Goal: Task Accomplishment & Management: Manage account settings

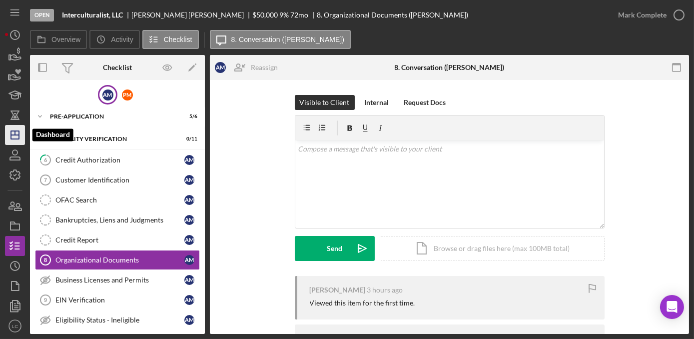
click at [14, 135] on line "button" at bounding box center [15, 135] width 8 height 0
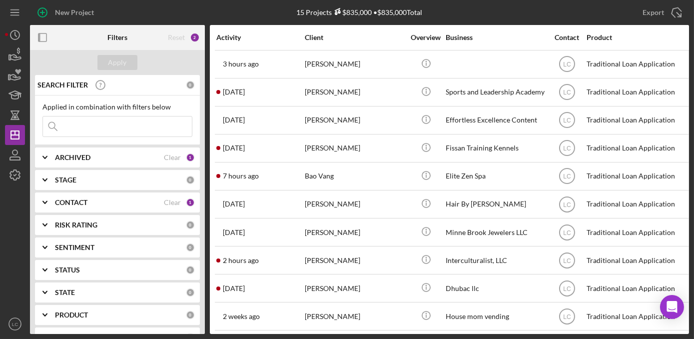
click at [91, 190] on div "SEARCH FILTER 0 Applied in combination with filters below Icon/Menu Close Icon/…" at bounding box center [117, 204] width 175 height 259
click at [86, 200] on b "CONTACT" at bounding box center [71, 202] width 32 height 8
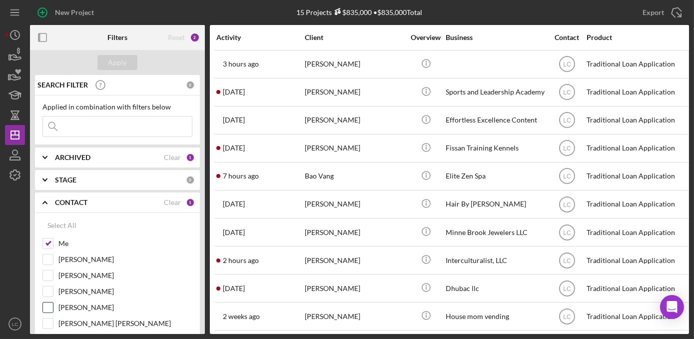
click at [46, 302] on input "[PERSON_NAME]" at bounding box center [48, 307] width 10 height 10
checkbox input "true"
click at [132, 59] on button "Apply" at bounding box center [117, 62] width 40 height 15
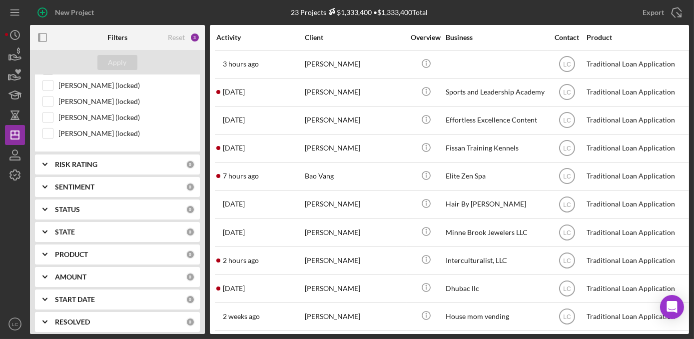
scroll to position [408, 0]
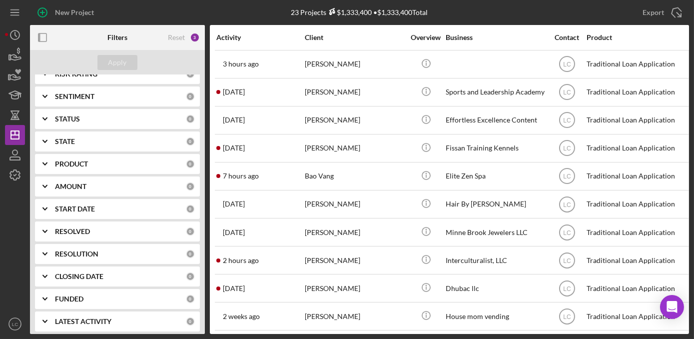
click at [75, 250] on b "RESOLUTION" at bounding box center [76, 254] width 43 height 8
click at [61, 309] on label "Approved" at bounding box center [125, 311] width 134 height 10
click at [53, 309] on input "Approved" at bounding box center [48, 311] width 10 height 10
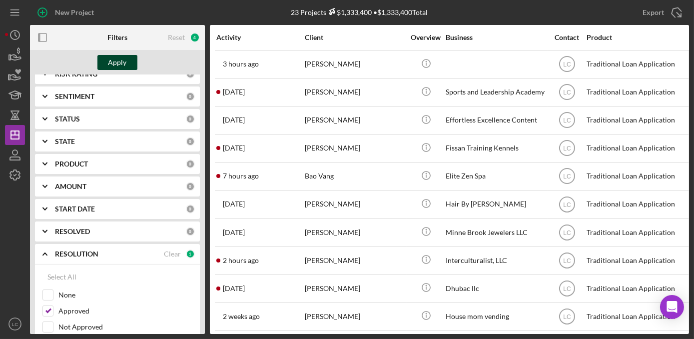
click at [117, 64] on div "Apply" at bounding box center [117, 62] width 18 height 15
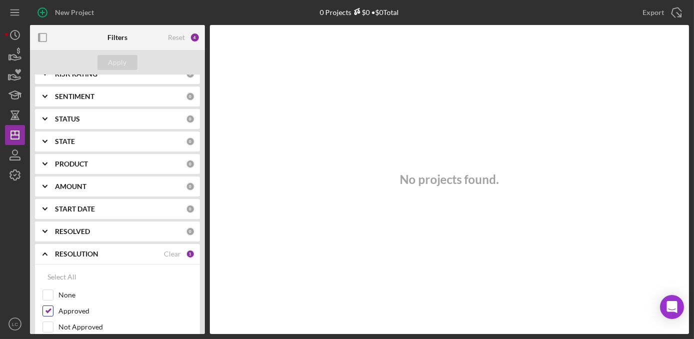
click at [45, 306] on input "Approved" at bounding box center [48, 311] width 10 height 10
checkbox input "false"
click at [114, 58] on div "Apply" at bounding box center [117, 62] width 18 height 15
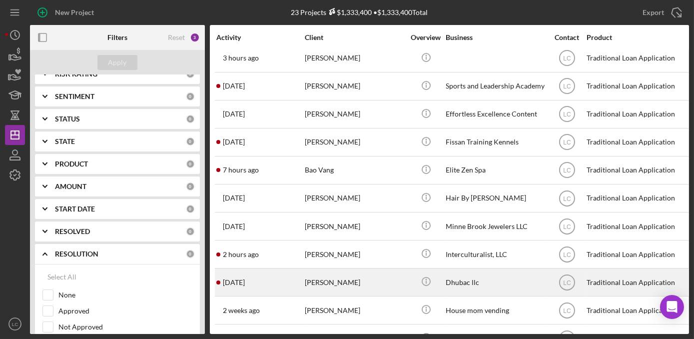
scroll to position [0, 0]
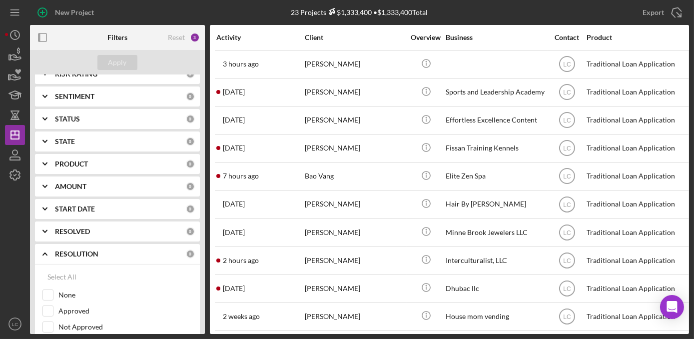
click at [82, 160] on b "PRODUCT" at bounding box center [71, 164] width 33 height 8
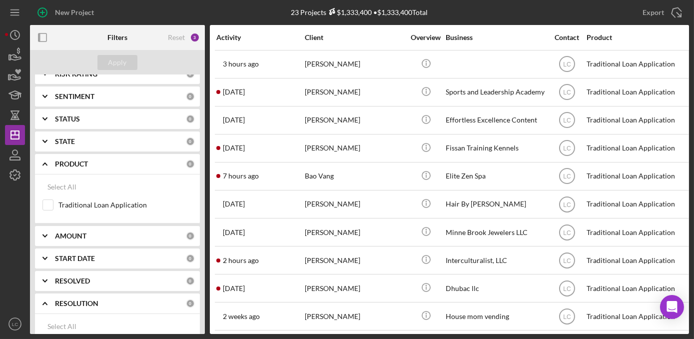
click at [82, 160] on b "PRODUCT" at bounding box center [71, 164] width 33 height 8
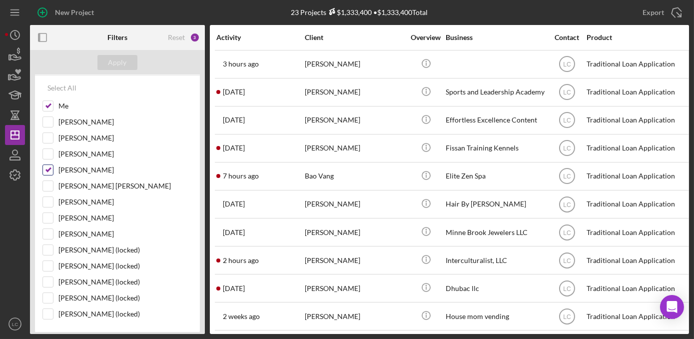
scroll to position [136, 0]
click at [45, 136] on input "[PERSON_NAME]" at bounding box center [48, 139] width 10 height 10
checkbox input "true"
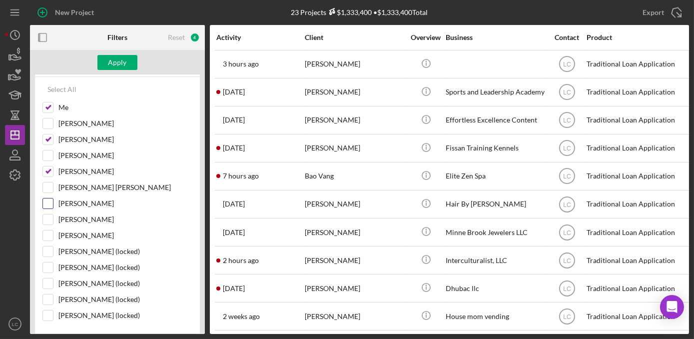
click at [48, 199] on input "[PERSON_NAME]" at bounding box center [48, 203] width 10 height 10
checkbox input "true"
click at [116, 65] on div "Apply" at bounding box center [117, 62] width 18 height 15
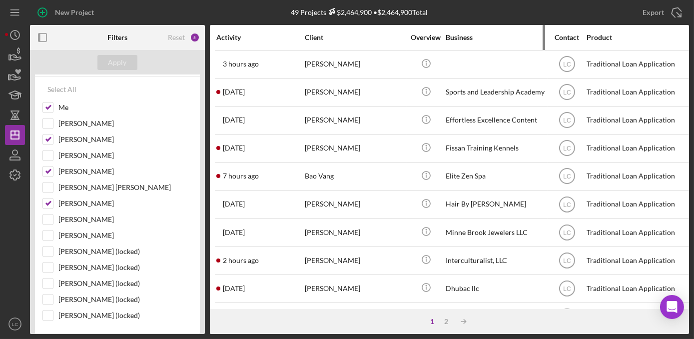
click at [458, 35] on div "Business" at bounding box center [496, 37] width 100 height 8
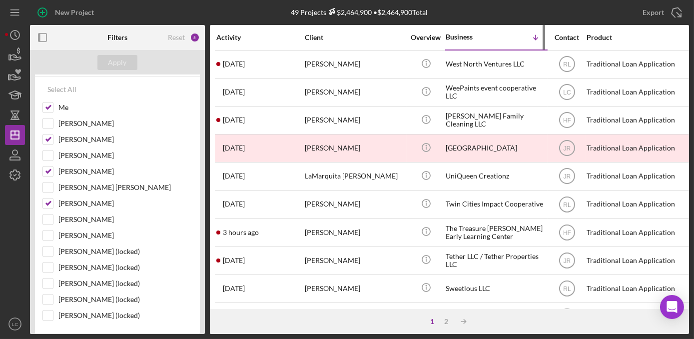
click at [458, 35] on div "Business" at bounding box center [471, 37] width 50 height 8
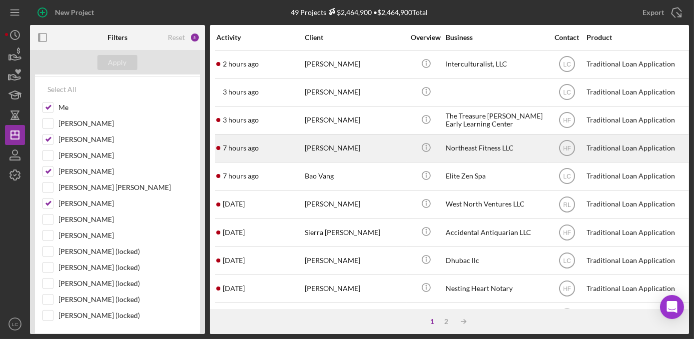
scroll to position [90, 0]
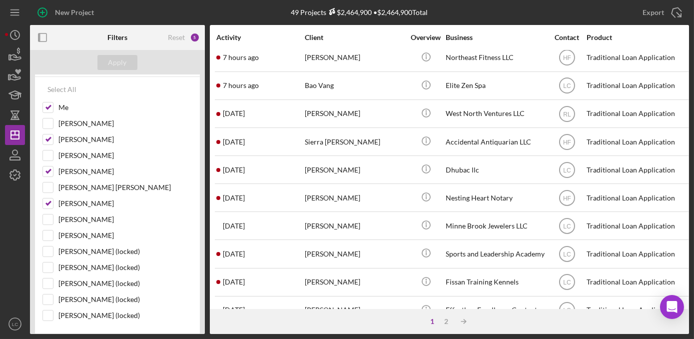
click at [444, 31] on div "Overview" at bounding box center [425, 37] width 37 height 24
click at [443, 32] on div "Overview" at bounding box center [425, 37] width 37 height 24
click at [433, 35] on div "Overview" at bounding box center [425, 37] width 37 height 8
click at [469, 39] on div "Business" at bounding box center [496, 37] width 100 height 8
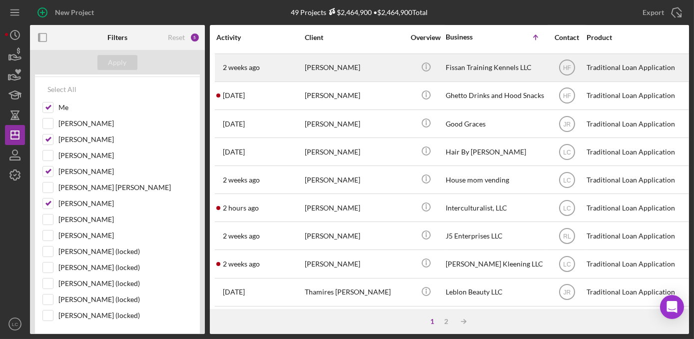
scroll to position [409, 0]
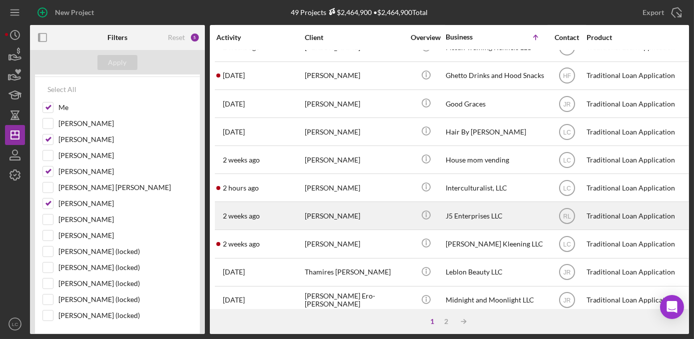
click at [472, 210] on div "J5 Enterprises LLC" at bounding box center [496, 215] width 100 height 26
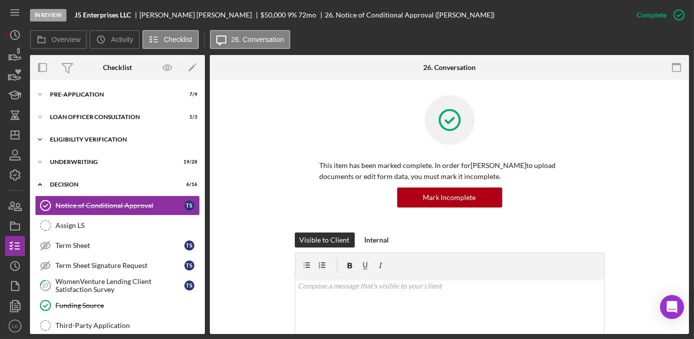
click at [39, 137] on icon "Icon/Expander" at bounding box center [40, 139] width 20 height 20
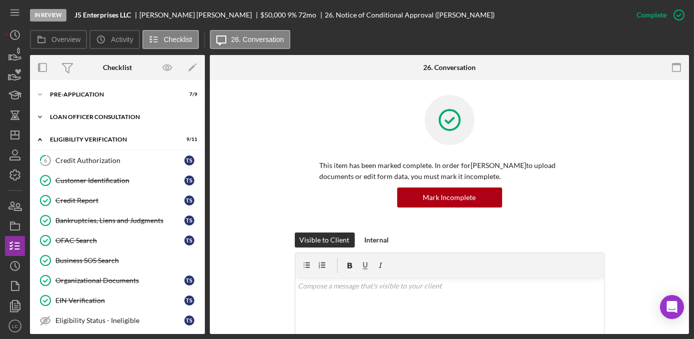
click at [38, 119] on icon "Icon/Expander" at bounding box center [40, 117] width 20 height 20
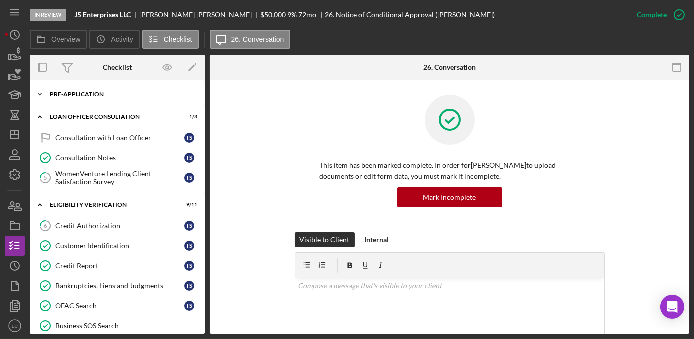
click at [38, 97] on icon "Icon/Expander" at bounding box center [40, 94] width 20 height 20
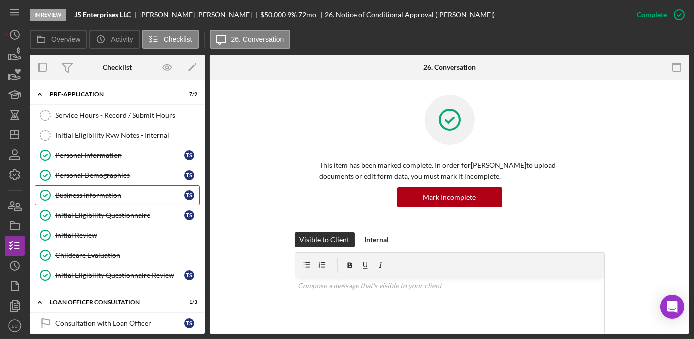
click at [81, 191] on div "Business Information" at bounding box center [119, 195] width 129 height 8
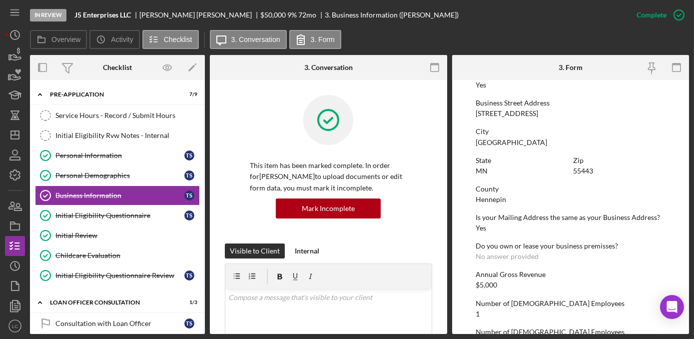
scroll to position [500, 0]
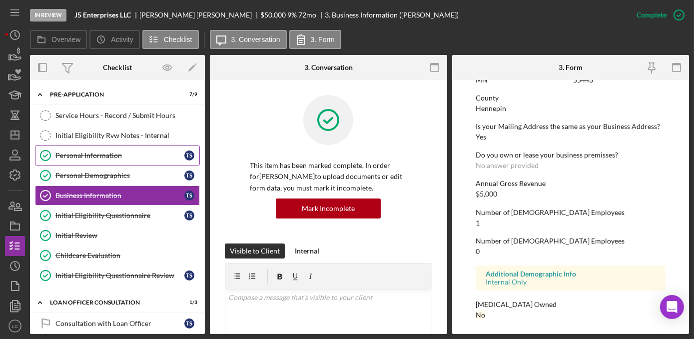
drag, startPoint x: 83, startPoint y: 155, endPoint x: 89, endPoint y: 155, distance: 5.5
click at [83, 155] on div "Personal Information" at bounding box center [119, 155] width 129 height 8
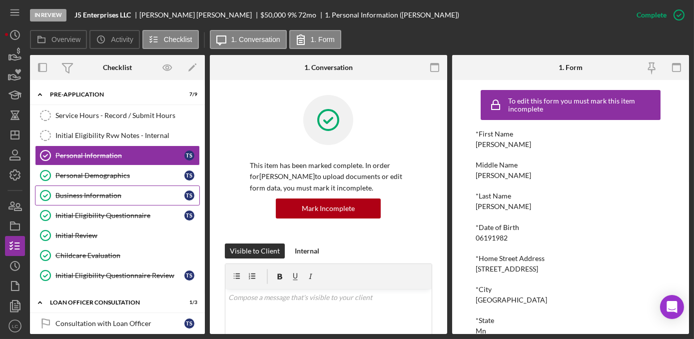
click at [91, 198] on div "Business Information" at bounding box center [119, 195] width 129 height 8
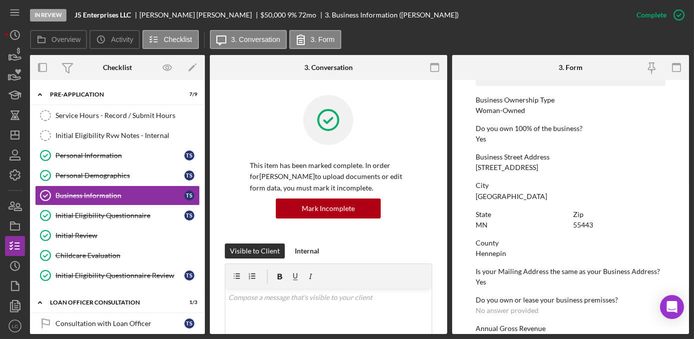
scroll to position [363, 0]
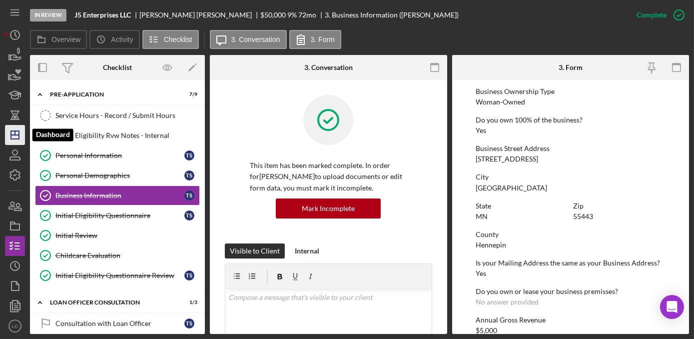
click at [23, 136] on icon "Icon/Dashboard" at bounding box center [14, 134] width 25 height 25
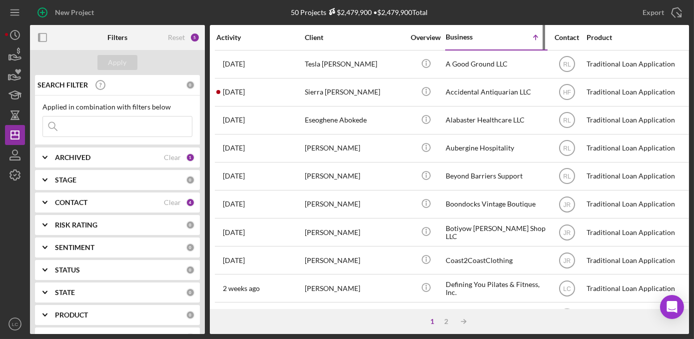
click at [457, 40] on div "Business" at bounding box center [471, 37] width 50 height 8
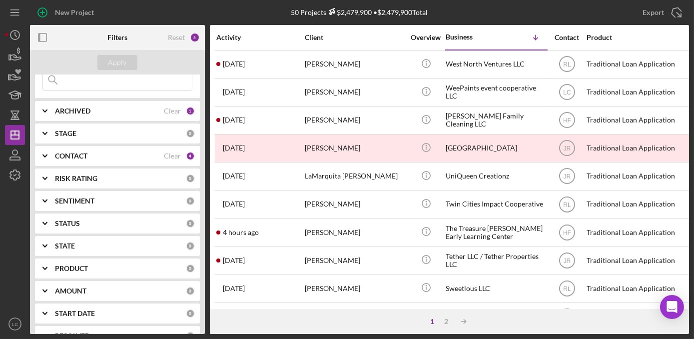
scroll to position [90, 0]
click at [76, 315] on b "RESOLUTION" at bounding box center [76, 314] width 43 height 8
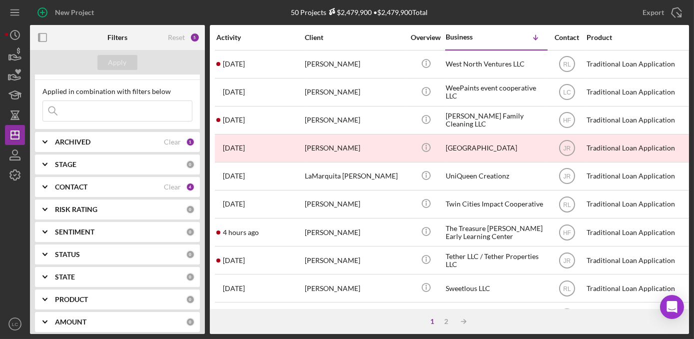
scroll to position [0, 0]
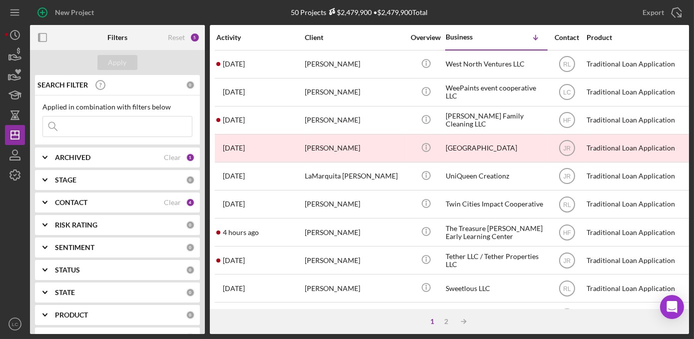
click at [64, 178] on b "STAGE" at bounding box center [65, 180] width 21 height 8
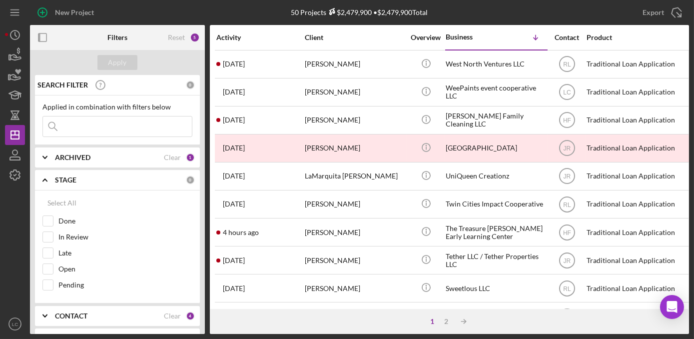
click at [44, 177] on icon "Icon/Expander" at bounding box center [44, 179] width 25 height 25
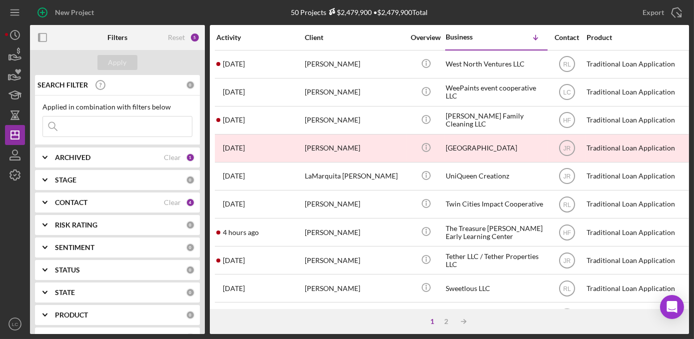
click at [54, 207] on icon "Icon/Expander" at bounding box center [44, 202] width 25 height 25
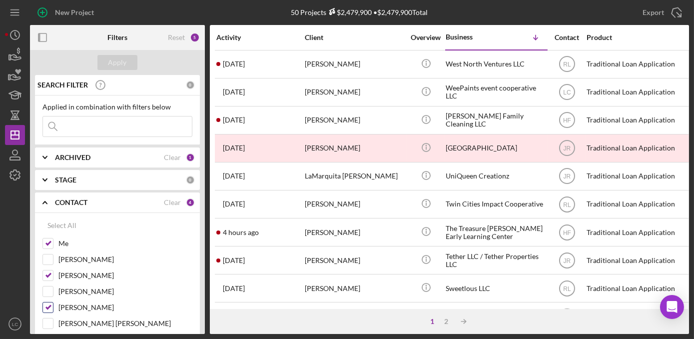
click at [48, 306] on input "[PERSON_NAME]" at bounding box center [48, 307] width 10 height 10
checkbox input "false"
click at [45, 270] on input "[PERSON_NAME]" at bounding box center [48, 275] width 10 height 10
checkbox input "false"
click at [121, 58] on div "Apply" at bounding box center [117, 62] width 18 height 15
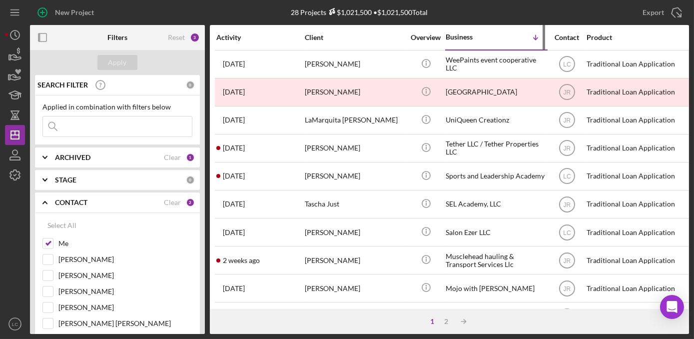
click at [452, 34] on div "Business" at bounding box center [471, 37] width 50 height 8
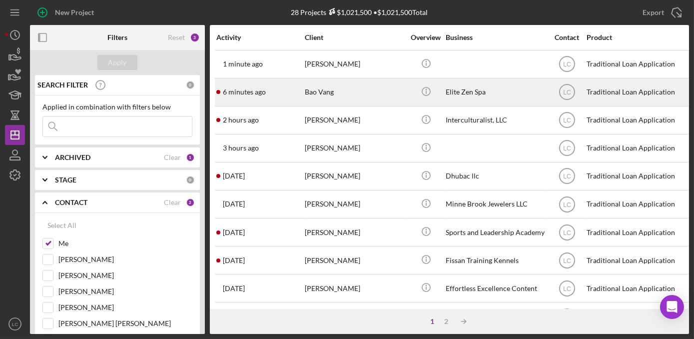
click at [310, 91] on div "Bao Vang" at bounding box center [355, 92] width 100 height 26
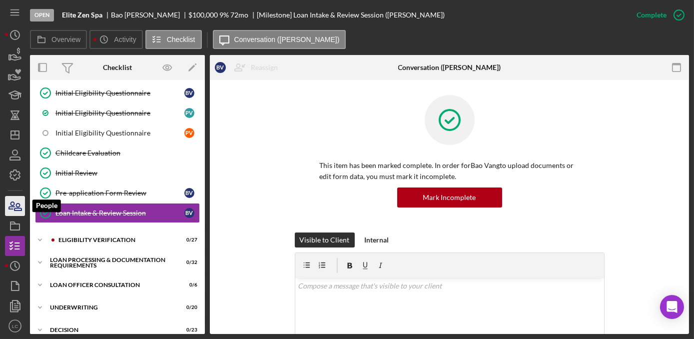
scroll to position [225, 0]
click at [12, 205] on icon "button" at bounding box center [11, 205] width 5 height 7
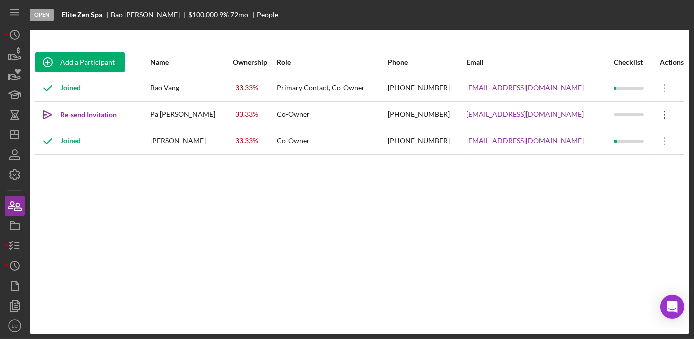
click at [656, 114] on icon "Icon/Overflow" at bounding box center [664, 114] width 25 height 25
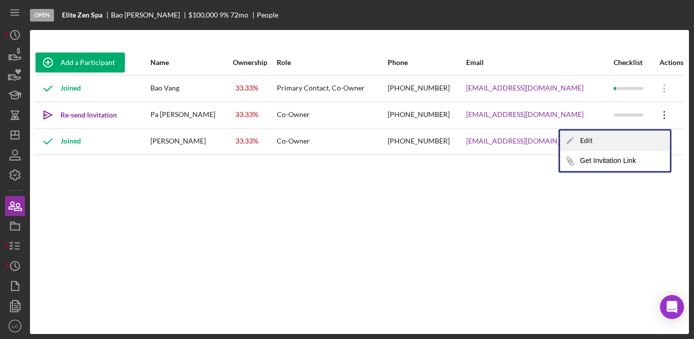
click at [594, 141] on div "Icon/Edit Edit" at bounding box center [615, 140] width 110 height 20
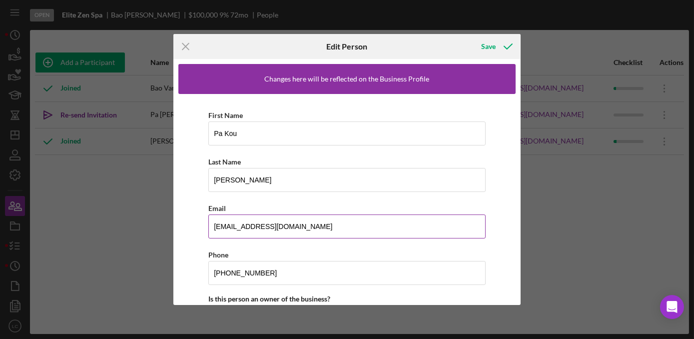
click at [249, 226] on input "[EMAIL_ADDRESS][DOMAIN_NAME]" at bounding box center [346, 226] width 277 height 24
type input "[EMAIL_ADDRESS][DOMAIN_NAME]"
click at [493, 43] on div "Save" at bounding box center [488, 46] width 14 height 20
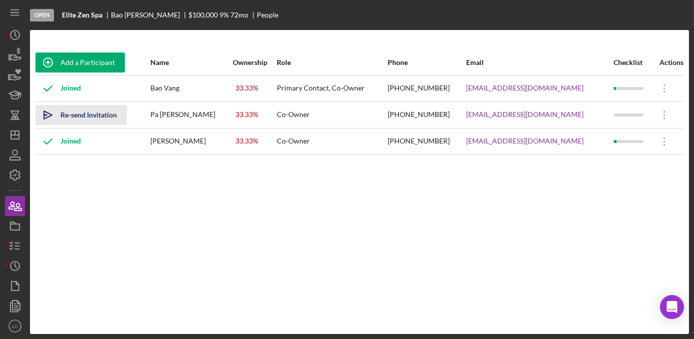
click at [69, 118] on div "Re-send Invitation" at bounding box center [88, 115] width 56 height 20
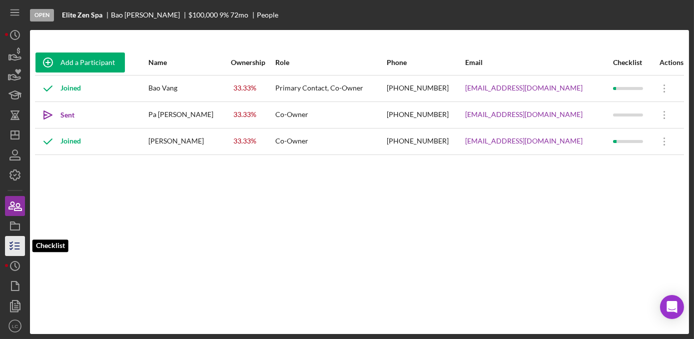
click at [20, 240] on icon "button" at bounding box center [14, 245] width 25 height 25
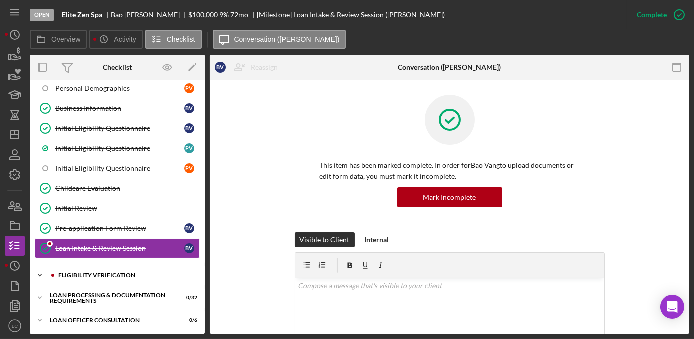
scroll to position [225, 0]
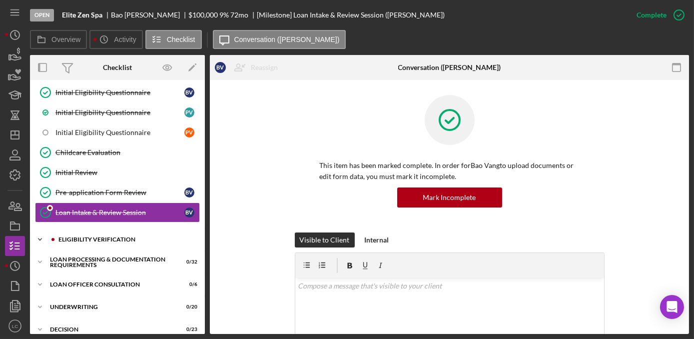
drag, startPoint x: 37, startPoint y: 233, endPoint x: 42, endPoint y: 234, distance: 5.1
click at [38, 233] on icon "Icon/Expander" at bounding box center [40, 239] width 20 height 20
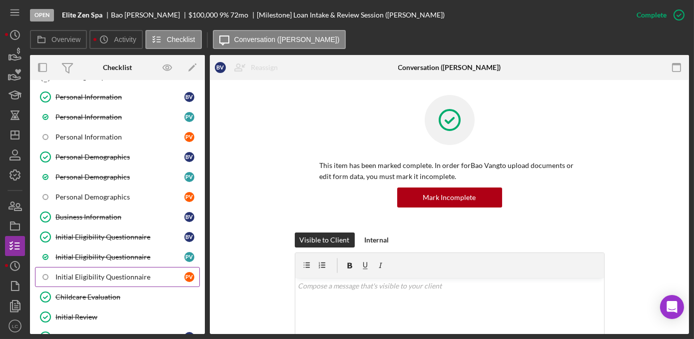
scroll to position [0, 0]
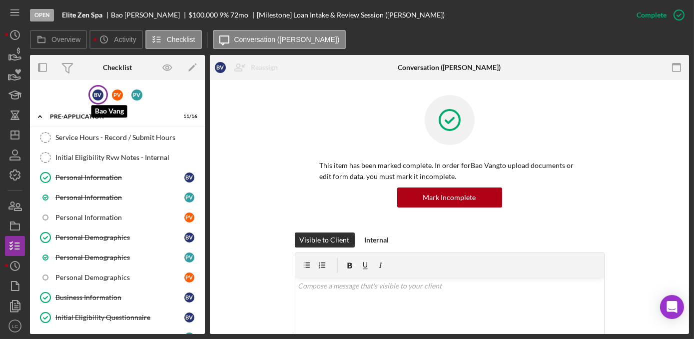
click at [98, 96] on div "B V" at bounding box center [97, 94] width 11 height 11
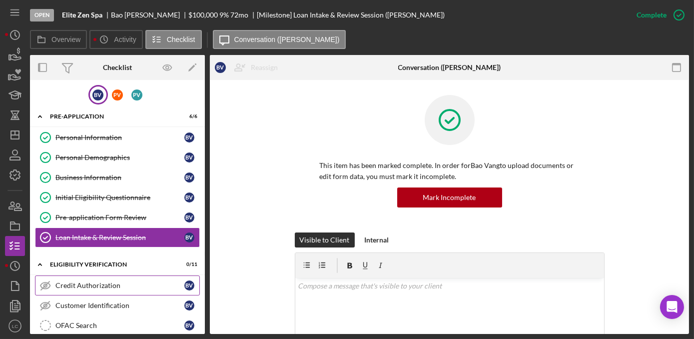
click at [71, 281] on div "Credit Authorization" at bounding box center [119, 285] width 129 height 8
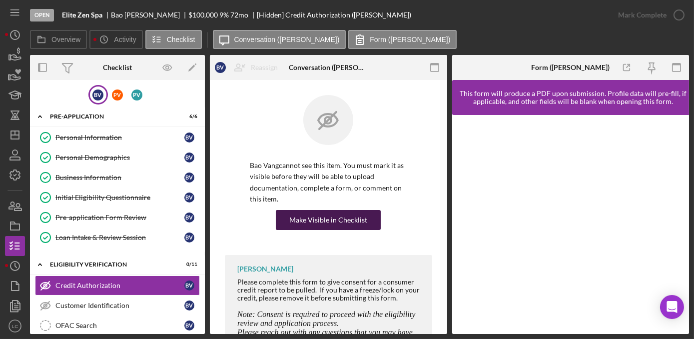
click at [305, 218] on div "Make Visible in Checklist" at bounding box center [328, 220] width 78 height 20
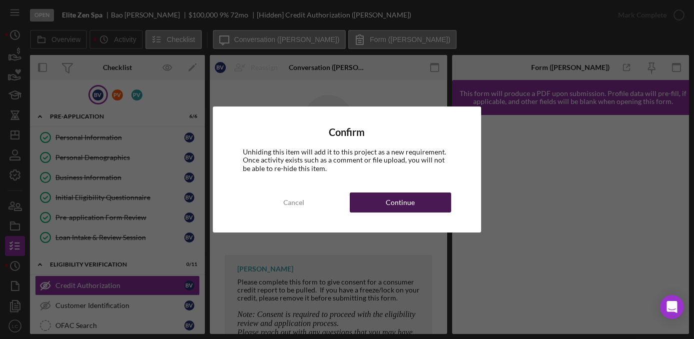
click at [355, 198] on button "Continue" at bounding box center [400, 202] width 101 height 20
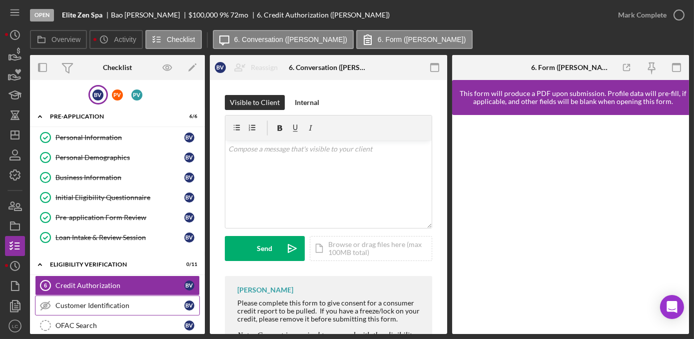
click at [95, 303] on div "Customer Identification" at bounding box center [119, 305] width 129 height 8
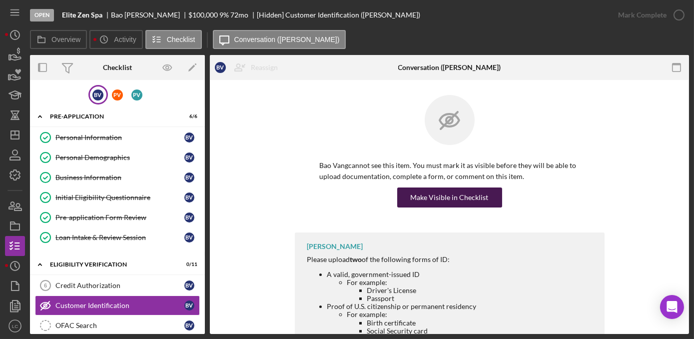
click at [453, 196] on div "Make Visible in Checklist" at bounding box center [450, 197] width 78 height 20
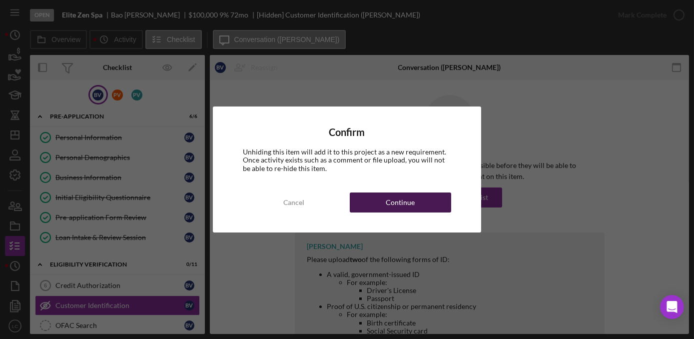
click at [445, 196] on button "Continue" at bounding box center [400, 202] width 101 height 20
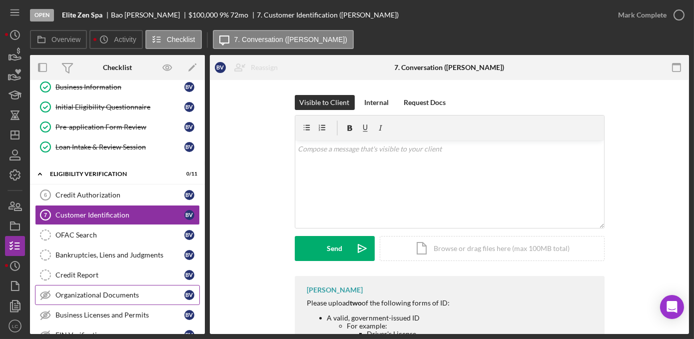
scroll to position [181, 0]
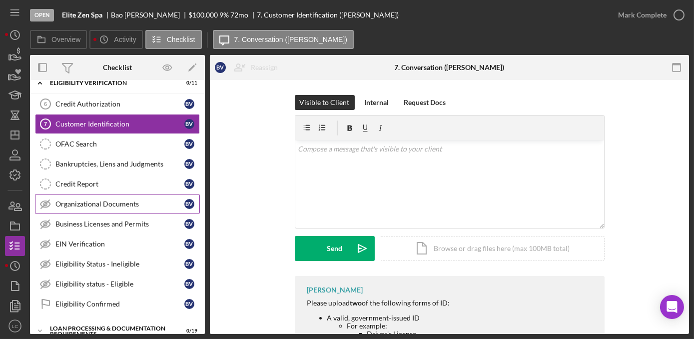
click at [97, 207] on link "Organizational Documents Organizational Documents B V" at bounding box center [117, 204] width 165 height 20
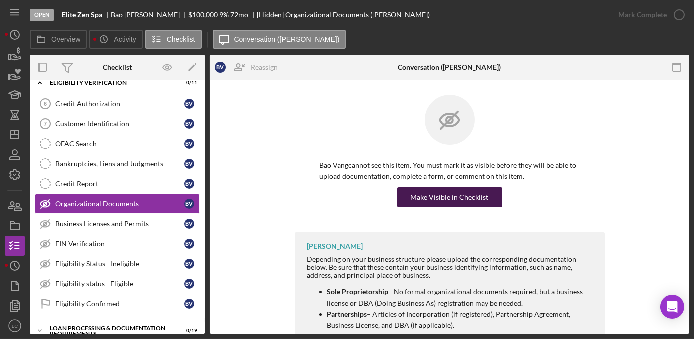
click at [430, 191] on div "Make Visible in Checklist" at bounding box center [450, 197] width 78 height 20
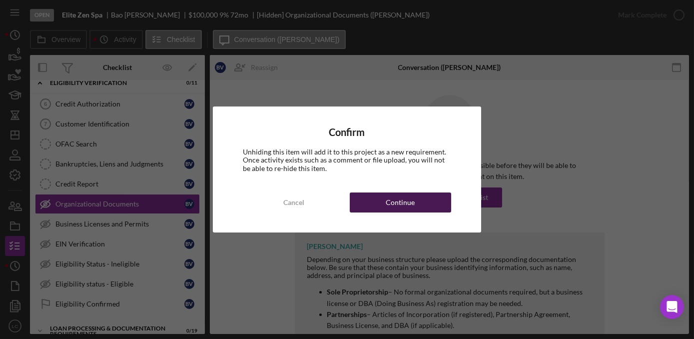
click at [385, 200] on button "Continue" at bounding box center [400, 202] width 101 height 20
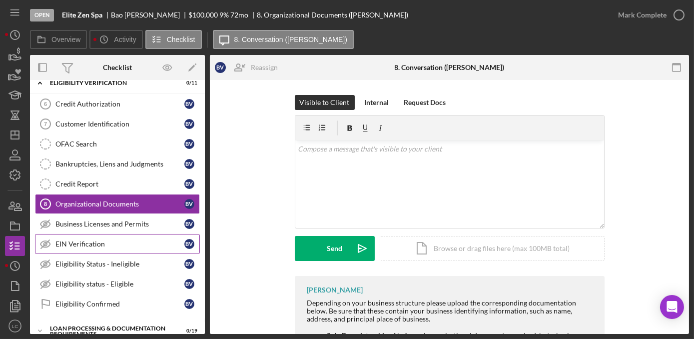
click at [87, 243] on div "EIN Verification" at bounding box center [119, 244] width 129 height 8
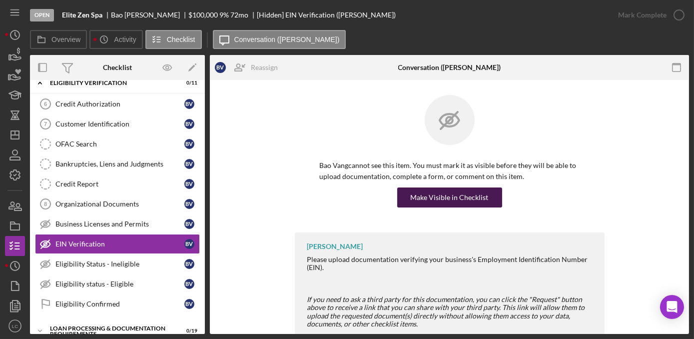
click at [408, 196] on button "Make Visible in Checklist" at bounding box center [449, 197] width 105 height 20
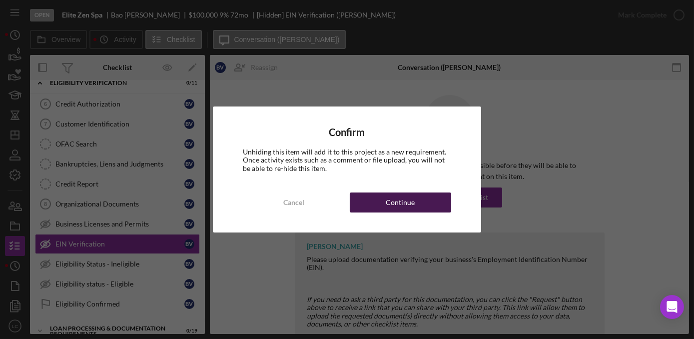
click at [399, 202] on div "Continue" at bounding box center [400, 202] width 29 height 20
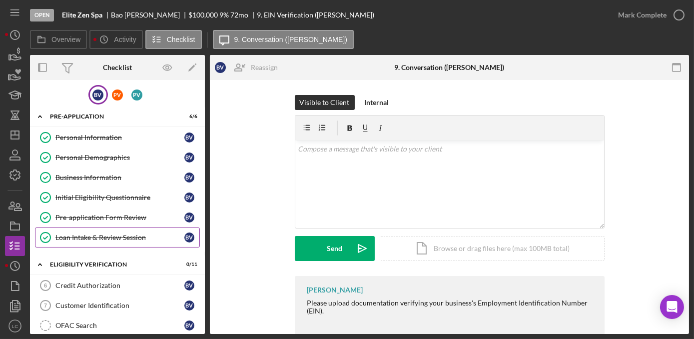
click at [123, 238] on div "Loan Intake & Review Session" at bounding box center [119, 237] width 129 height 8
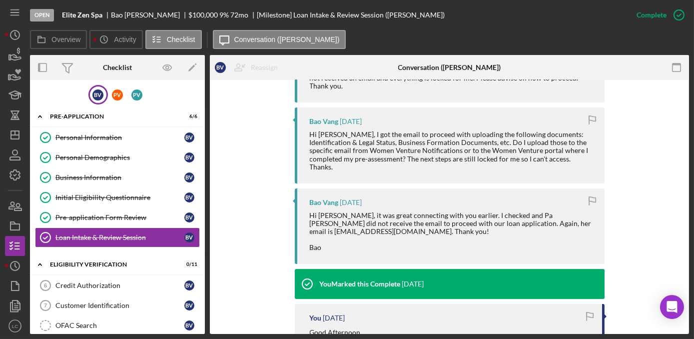
scroll to position [272, 0]
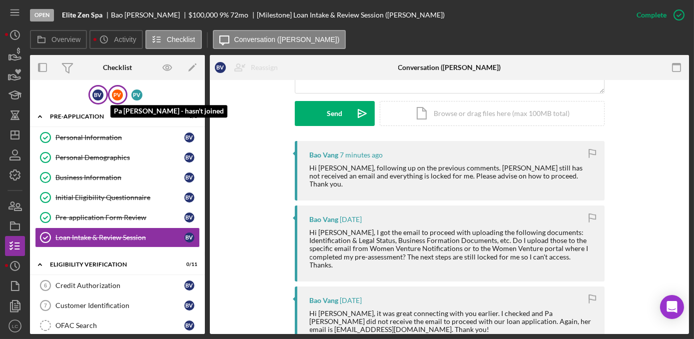
click at [114, 97] on div "P V" at bounding box center [117, 94] width 11 height 11
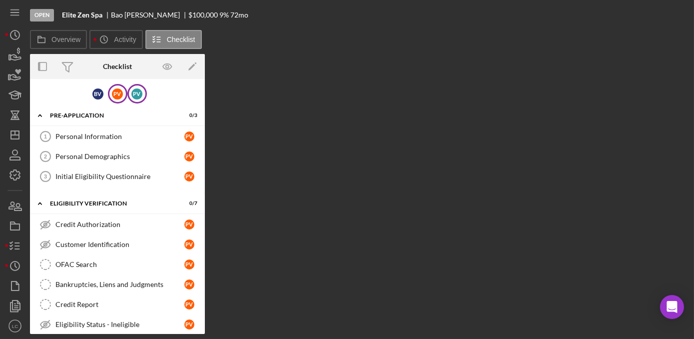
click at [134, 102] on div "P V" at bounding box center [136, 93] width 19 height 19
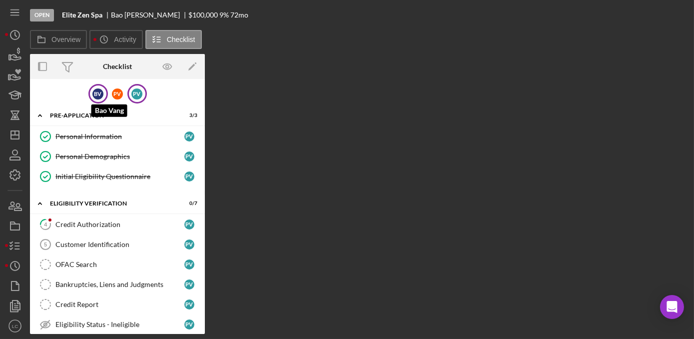
click at [97, 95] on div "B V" at bounding box center [97, 93] width 11 height 11
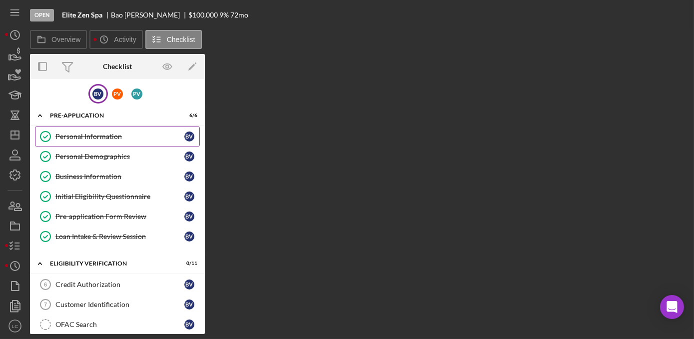
click at [82, 136] on div "Personal Information" at bounding box center [119, 136] width 129 height 8
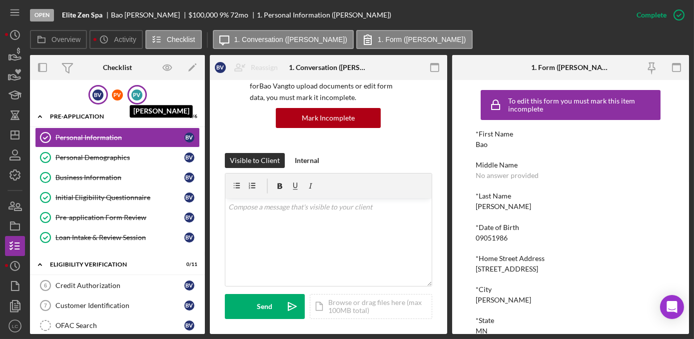
click at [137, 94] on div "P V" at bounding box center [136, 94] width 11 height 11
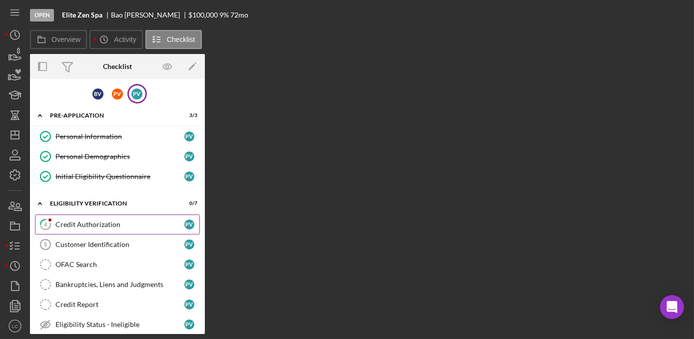
click at [82, 224] on div "Credit Authorization" at bounding box center [119, 224] width 129 height 8
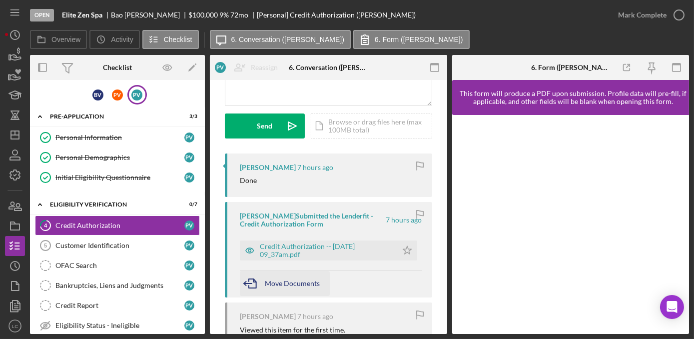
scroll to position [136, 0]
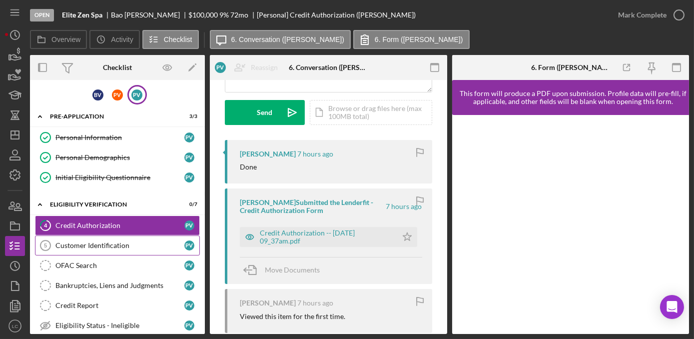
click at [109, 247] on div "Customer Identification" at bounding box center [119, 245] width 129 height 8
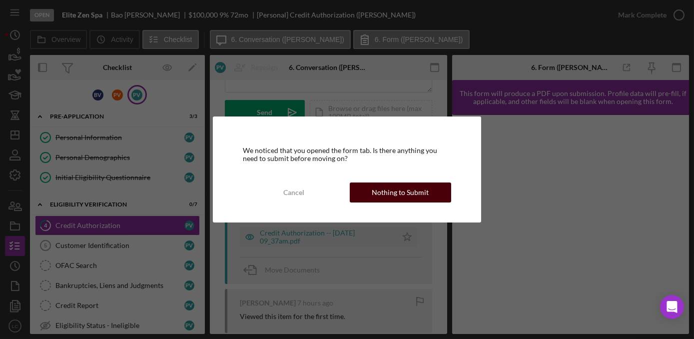
click at [405, 193] on div "Nothing to Submit" at bounding box center [400, 192] width 57 height 20
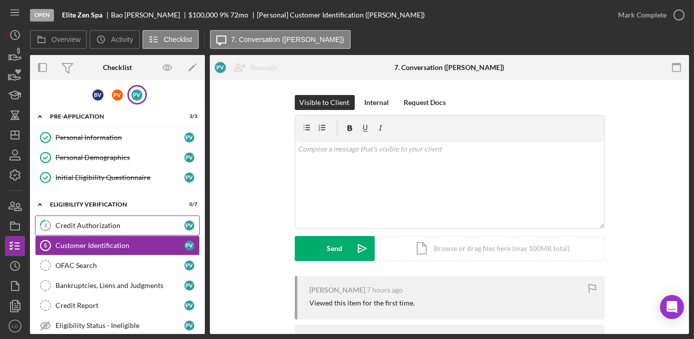
click at [117, 216] on link "4 Credit Authorization P V" at bounding box center [117, 225] width 165 height 20
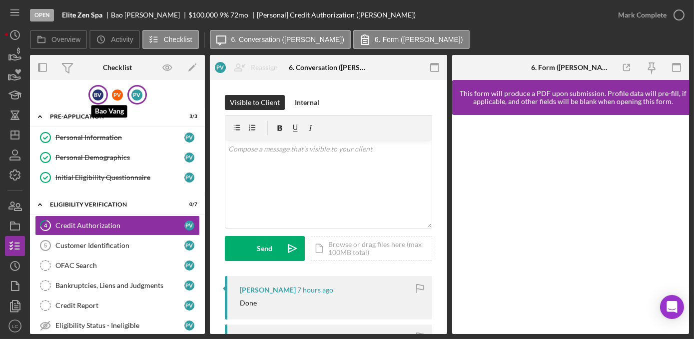
click at [92, 96] on div "B V" at bounding box center [97, 94] width 11 height 11
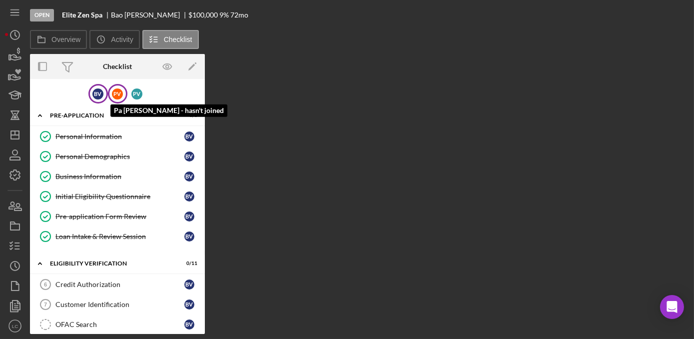
click at [118, 98] on div "P V" at bounding box center [117, 93] width 11 height 11
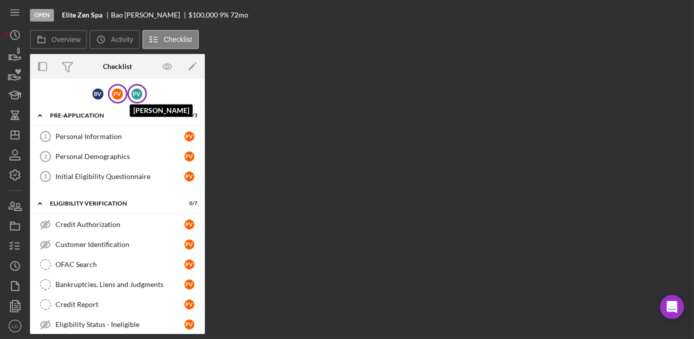
click at [133, 90] on div "P V" at bounding box center [136, 93] width 11 height 11
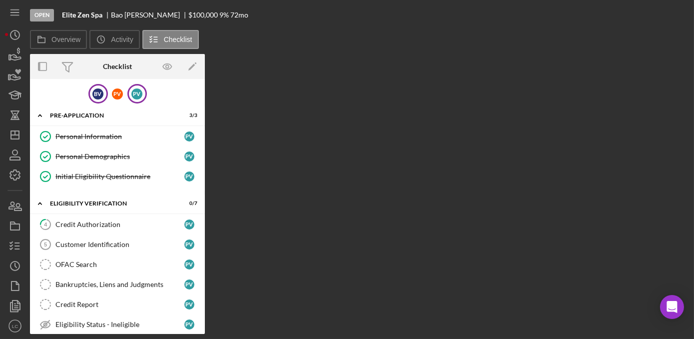
click at [97, 99] on div "B V" at bounding box center [97, 93] width 19 height 19
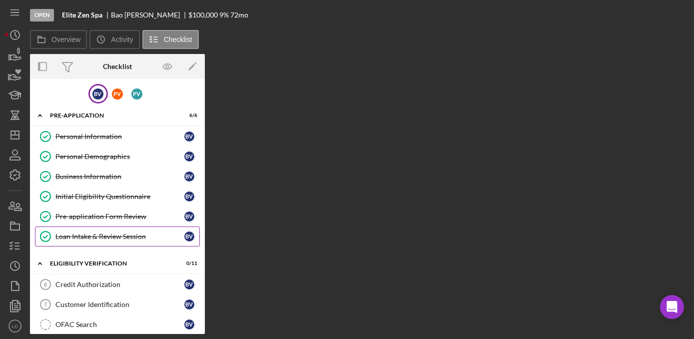
click at [91, 232] on div "Loan Intake & Review Session" at bounding box center [119, 236] width 129 height 8
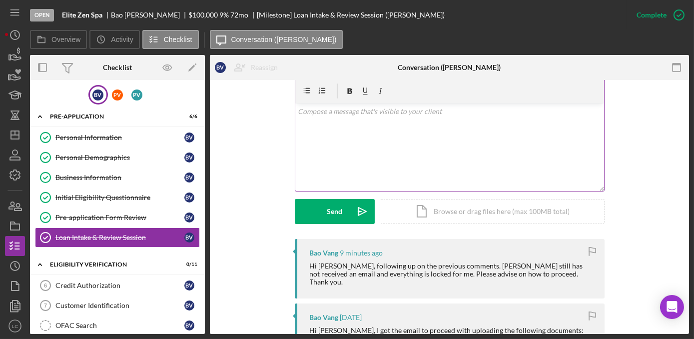
scroll to position [136, 0]
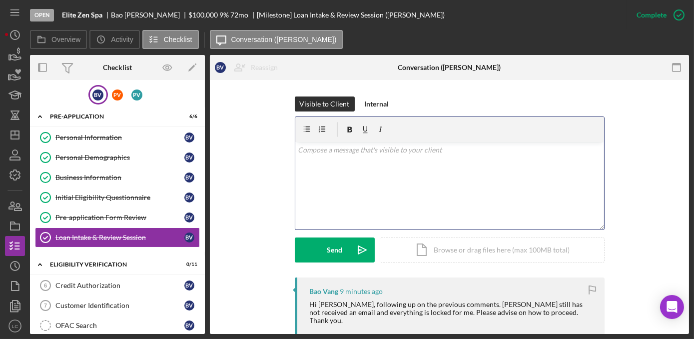
click at [366, 178] on div "v Color teal Color pink Remove color Add row above Add row below Add column bef…" at bounding box center [449, 185] width 309 height 87
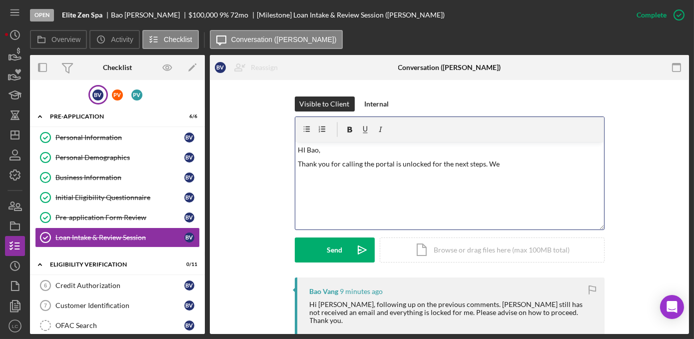
click at [504, 163] on p "Thank you for calling the portal is unlocked for the next steps. We" at bounding box center [449, 163] width 303 height 11
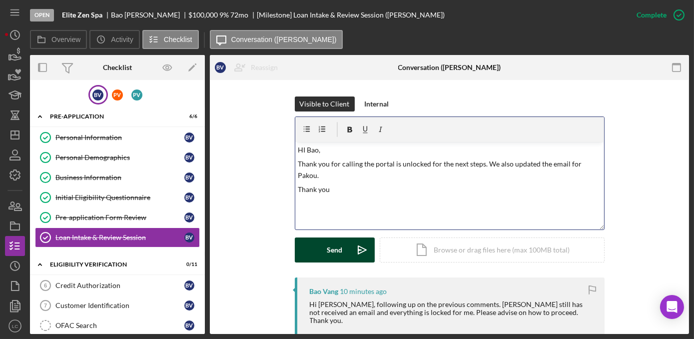
click at [323, 252] on button "Send Icon/icon-invite-send" at bounding box center [335, 249] width 80 height 25
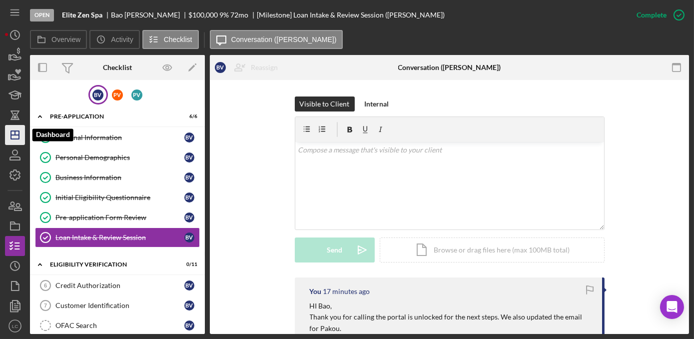
click at [9, 133] on icon "Icon/Dashboard" at bounding box center [14, 134] width 25 height 25
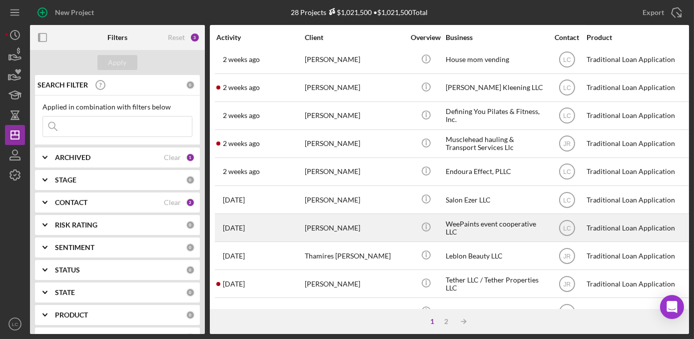
scroll to position [312, 0]
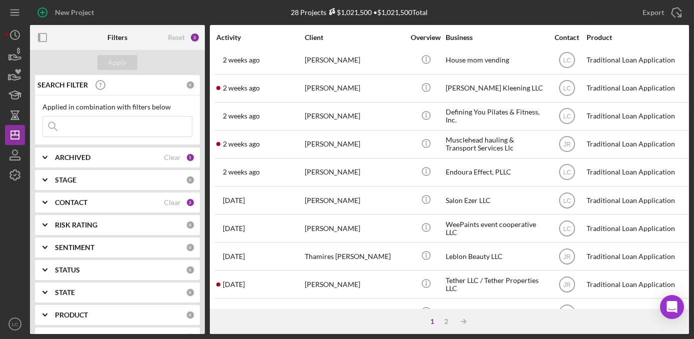
click at [99, 203] on div "CONTACT" at bounding box center [109, 202] width 109 height 8
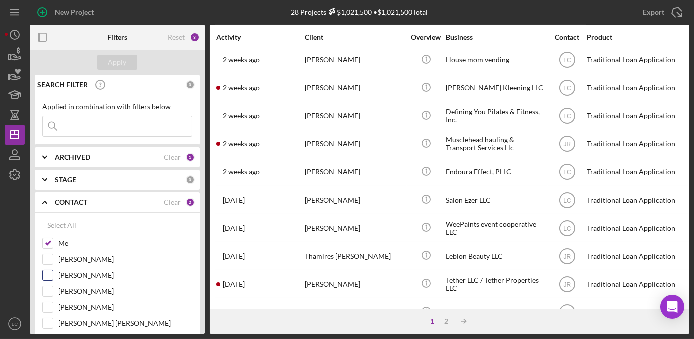
click at [47, 278] on input "[PERSON_NAME]" at bounding box center [48, 275] width 10 height 10
checkbox input "true"
click at [41, 306] on div "Select All Me [PERSON_NAME] [PERSON_NAME] [PERSON_NAME] [PERSON_NAME] [PERSON_N…" at bounding box center [117, 341] width 165 height 257
click at [45, 307] on input "[PERSON_NAME]" at bounding box center [48, 307] width 10 height 10
checkbox input "true"
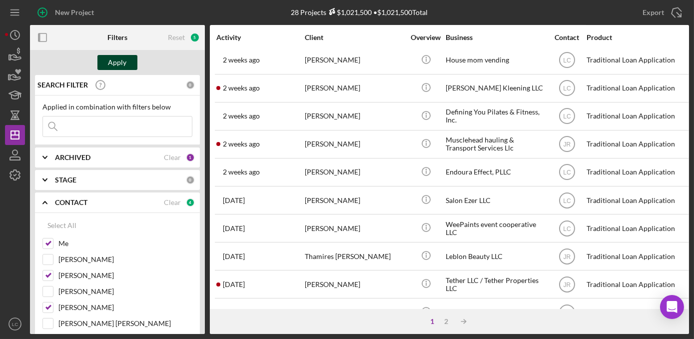
click at [119, 66] on div "Apply" at bounding box center [117, 62] width 18 height 15
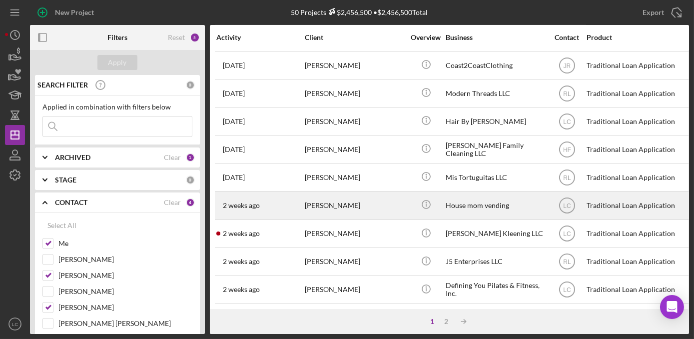
scroll to position [449, 0]
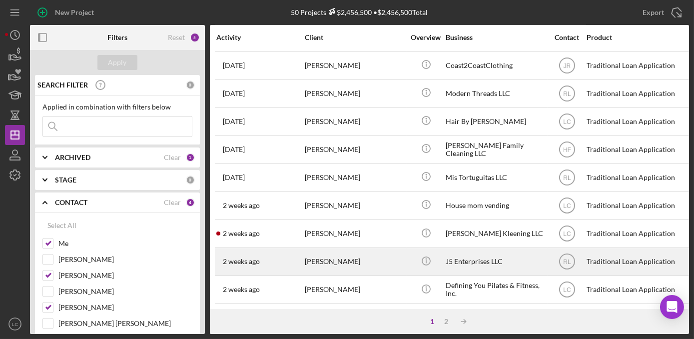
click at [466, 260] on div "J5 Enterprises LLC" at bounding box center [496, 261] width 100 height 26
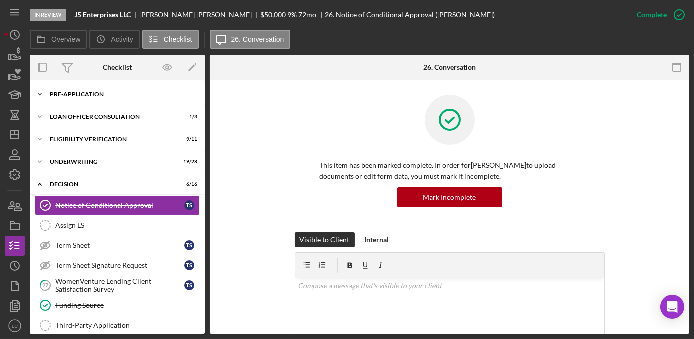
click at [40, 94] on icon "Icon/Expander" at bounding box center [40, 94] width 20 height 20
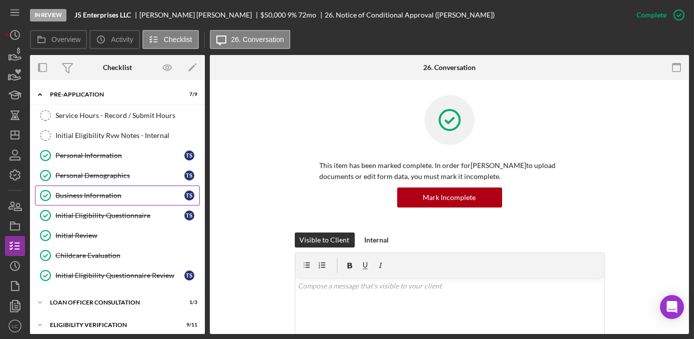
click at [51, 190] on icon "Business Information" at bounding box center [45, 195] width 25 height 25
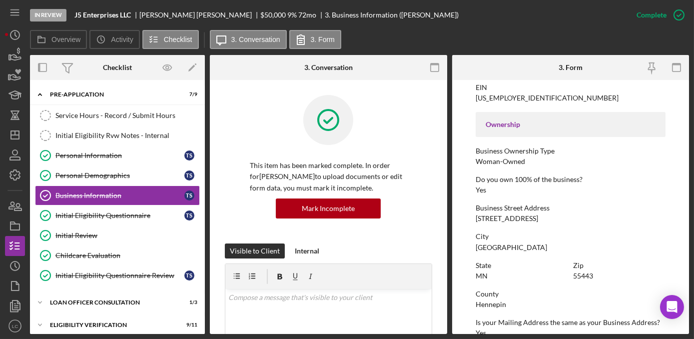
scroll to position [318, 0]
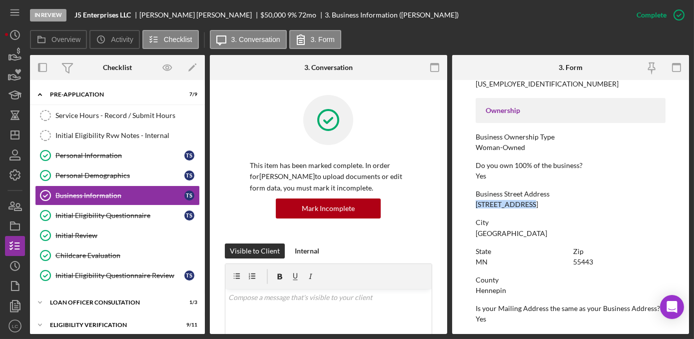
drag, startPoint x: 525, startPoint y: 204, endPoint x: 471, endPoint y: 207, distance: 53.6
click at [471, 207] on form "To edit this form you must mark this item incomplete Business Name J5 Enterpris…" at bounding box center [570, 207] width 237 height 254
drag, startPoint x: 471, startPoint y: 207, endPoint x: 485, endPoint y: 206, distance: 13.6
copy div "[STREET_ADDRESS]"
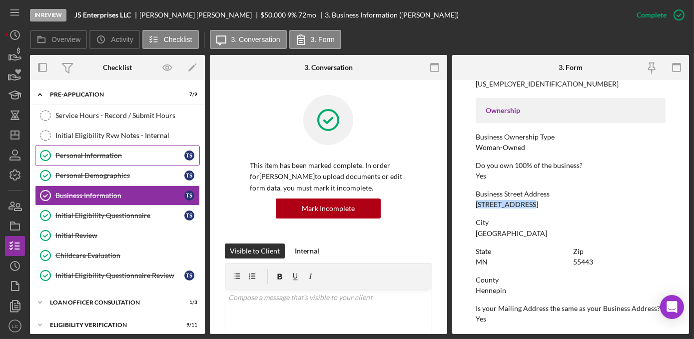
click at [87, 149] on link "Personal Information Personal Information T S" at bounding box center [117, 155] width 165 height 20
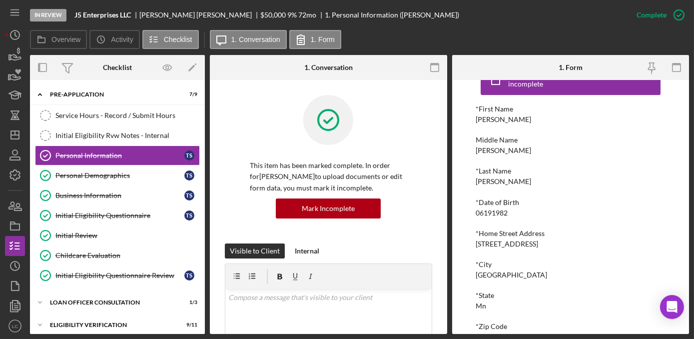
scroll to position [45, 0]
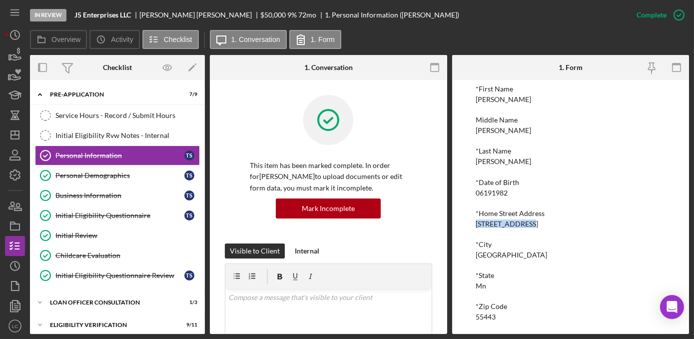
drag, startPoint x: 524, startPoint y: 224, endPoint x: 472, endPoint y: 223, distance: 52.5
click at [472, 223] on div "To edit this form you must mark this item incomplete *First Name [PERSON_NAME] …" at bounding box center [570, 207] width 237 height 254
drag, startPoint x: 472, startPoint y: 223, endPoint x: 477, endPoint y: 225, distance: 5.4
click at [17, 212] on icon "button" at bounding box center [14, 205] width 25 height 25
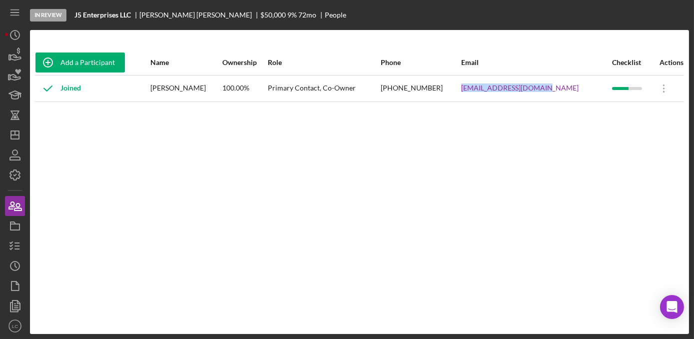
drag, startPoint x: 572, startPoint y: 88, endPoint x: 481, endPoint y: 90, distance: 90.4
click at [481, 90] on td "[EMAIL_ADDRESS][DOMAIN_NAME]" at bounding box center [536, 88] width 151 height 26
copy link "[EMAIL_ADDRESS][DOMAIN_NAME]"
click at [7, 139] on icon "Icon/Dashboard" at bounding box center [14, 134] width 25 height 25
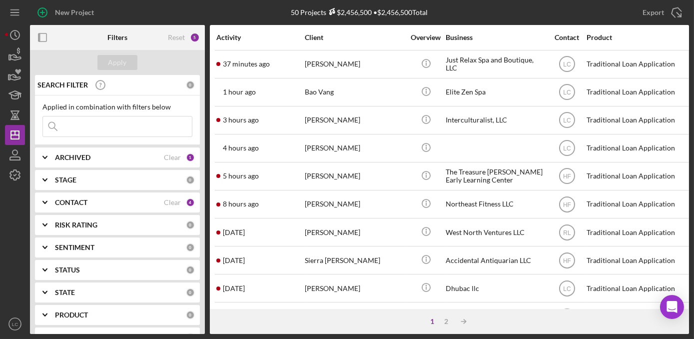
click at [53, 174] on icon "Icon/Expander" at bounding box center [44, 179] width 25 height 25
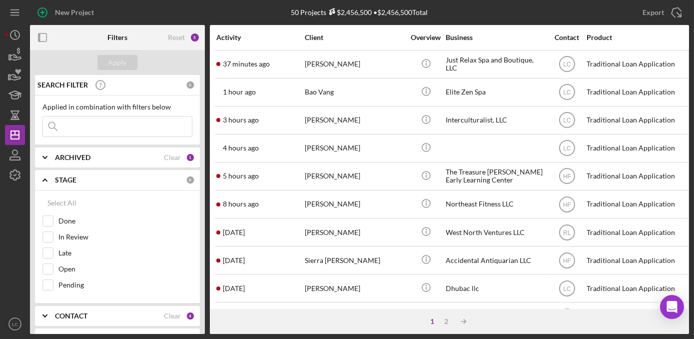
click at [43, 181] on icon "Icon/Expander" at bounding box center [44, 179] width 25 height 25
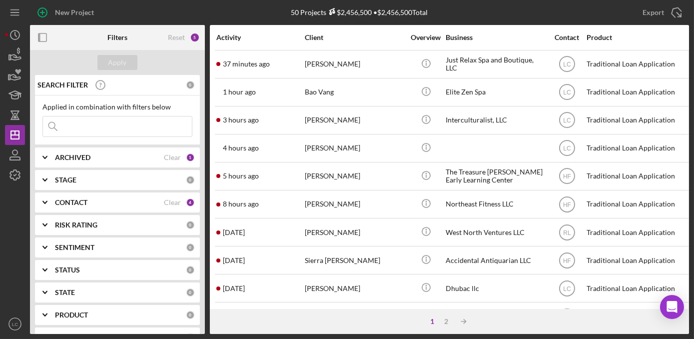
click at [54, 200] on icon "Icon/Expander" at bounding box center [44, 202] width 25 height 25
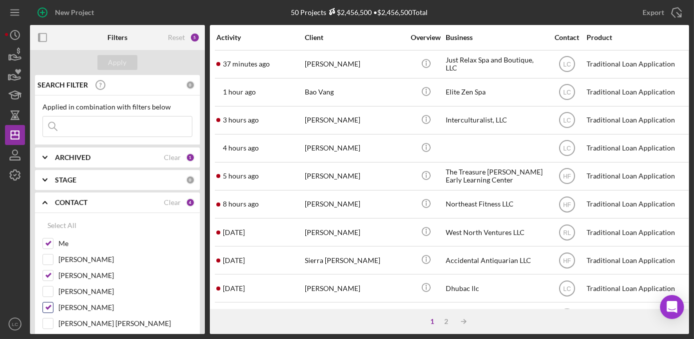
drag, startPoint x: 46, startPoint y: 274, endPoint x: 44, endPoint y: 307, distance: 33.6
click at [45, 282] on div "[PERSON_NAME]" at bounding box center [117, 278] width 150 height 16
click at [43, 308] on input "[PERSON_NAME]" at bounding box center [48, 307] width 10 height 10
checkbox input "false"
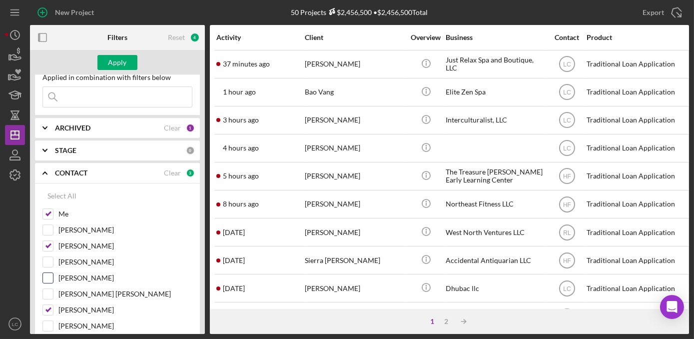
scroll to position [45, 0]
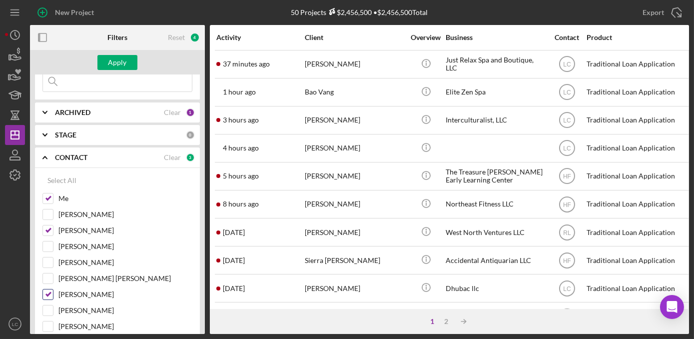
click at [47, 290] on input "[PERSON_NAME]" at bounding box center [48, 294] width 10 height 10
checkbox input "false"
click at [113, 63] on div "Apply" at bounding box center [117, 62] width 18 height 15
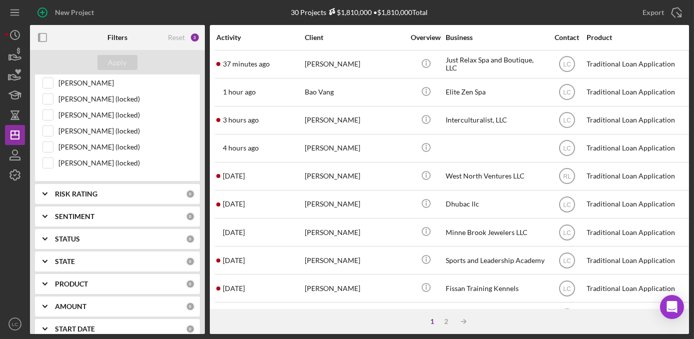
scroll to position [363, 0]
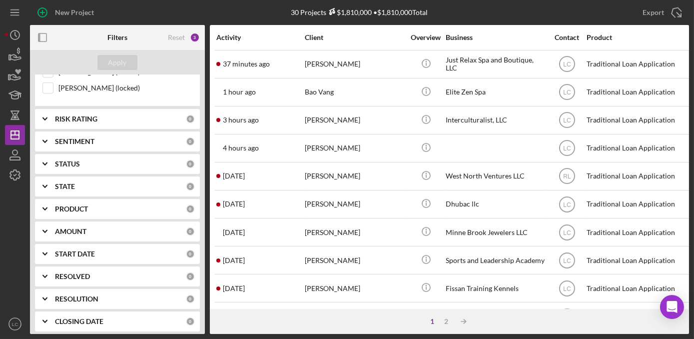
click at [41, 291] on icon "Icon/Expander" at bounding box center [44, 298] width 25 height 25
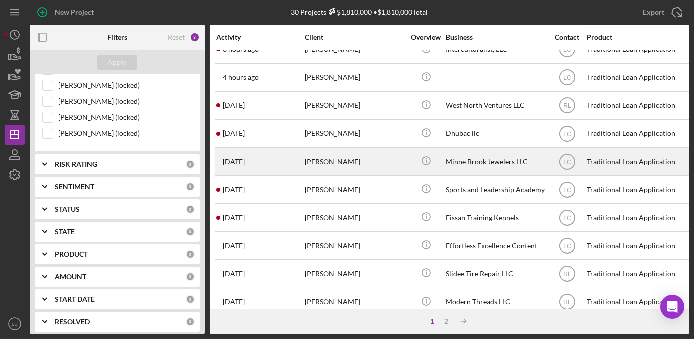
scroll to position [0, 0]
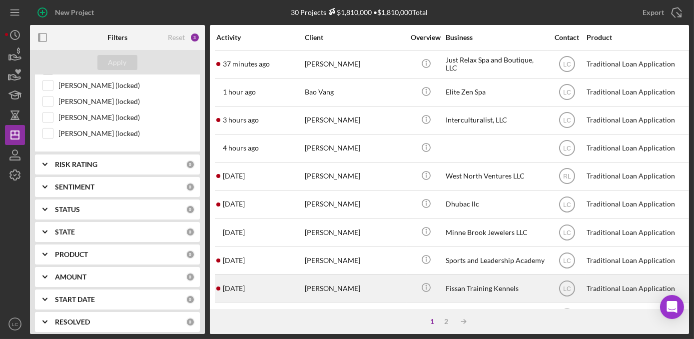
click at [376, 278] on div "[PERSON_NAME]" at bounding box center [355, 288] width 100 height 26
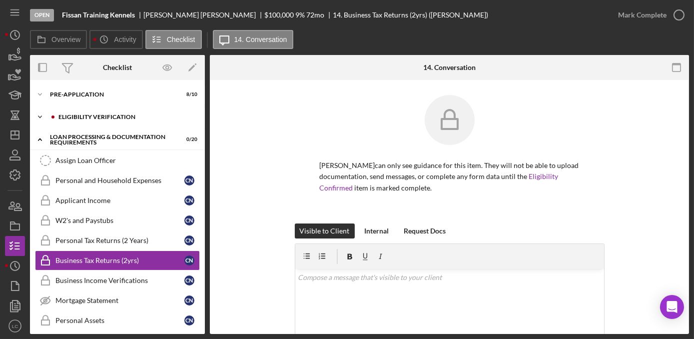
click at [39, 114] on icon "Icon/Expander" at bounding box center [40, 117] width 20 height 20
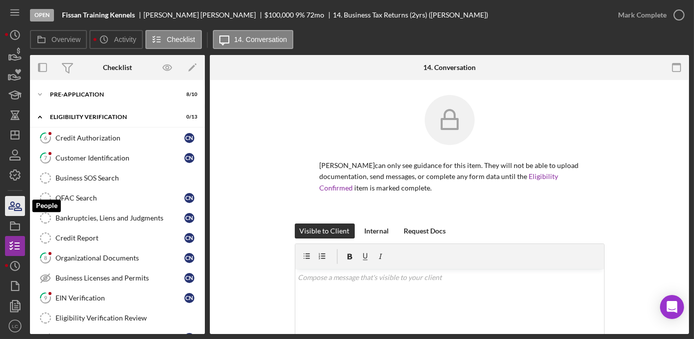
click at [20, 207] on icon "button" at bounding box center [14, 205] width 25 height 25
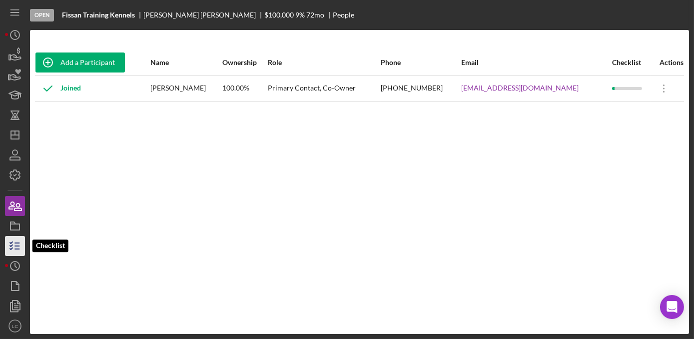
click at [17, 250] on icon "button" at bounding box center [14, 245] width 25 height 25
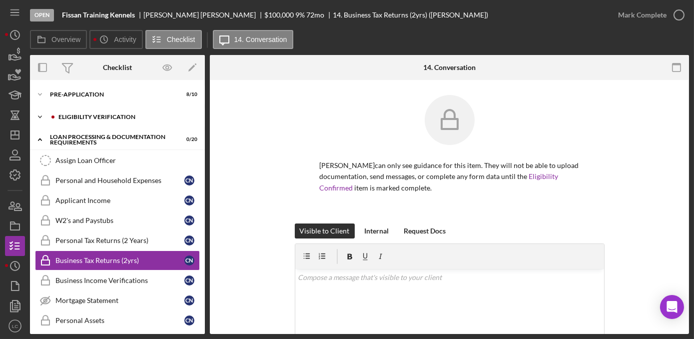
click at [38, 112] on icon "Icon/Expander" at bounding box center [40, 117] width 20 height 20
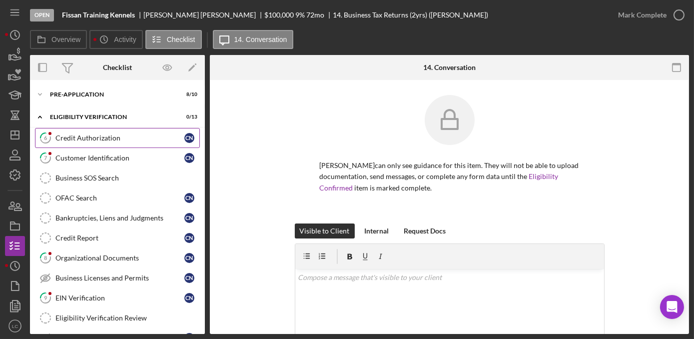
click at [87, 139] on div "Credit Authorization" at bounding box center [119, 138] width 129 height 8
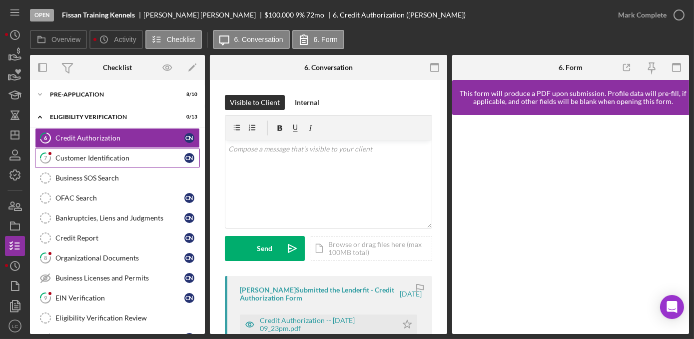
click at [116, 162] on link "7 Customer Identification C N" at bounding box center [117, 158] width 165 height 20
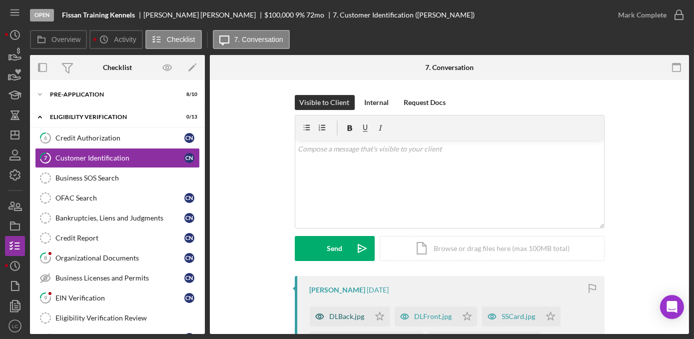
click at [327, 316] on icon "button" at bounding box center [320, 316] width 20 height 20
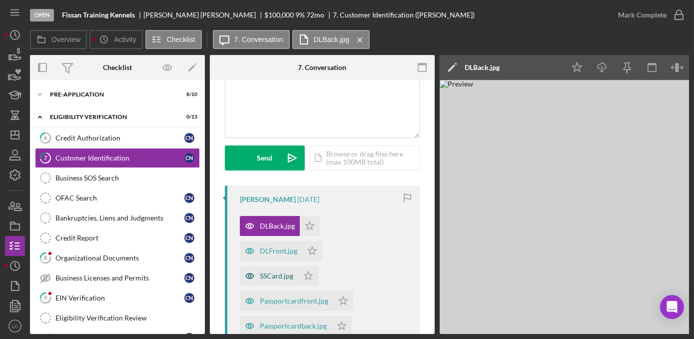
scroll to position [90, 0]
click at [273, 249] on div "DLFront.jpg" at bounding box center [278, 251] width 37 height 8
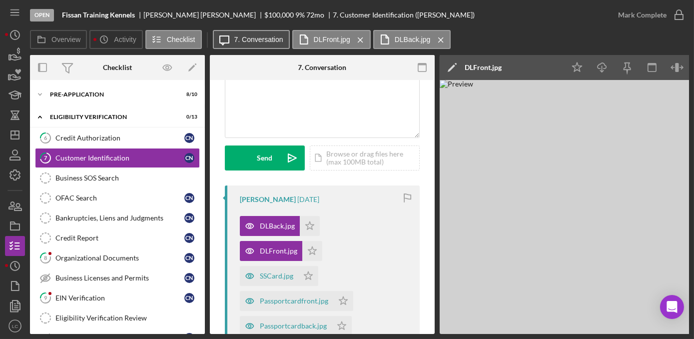
click at [270, 35] on label "7. Conversation" at bounding box center [258, 39] width 49 height 8
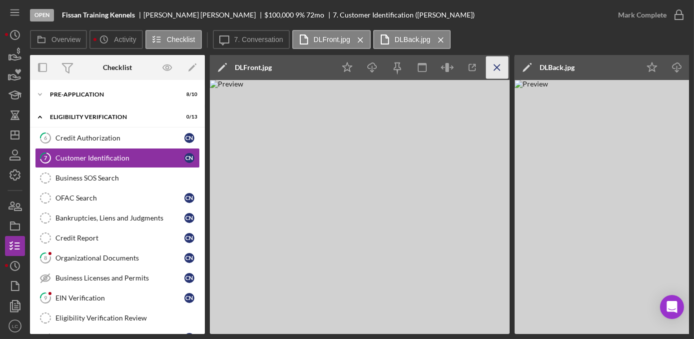
click at [500, 71] on icon "Icon/Menu Close" at bounding box center [497, 67] width 22 height 22
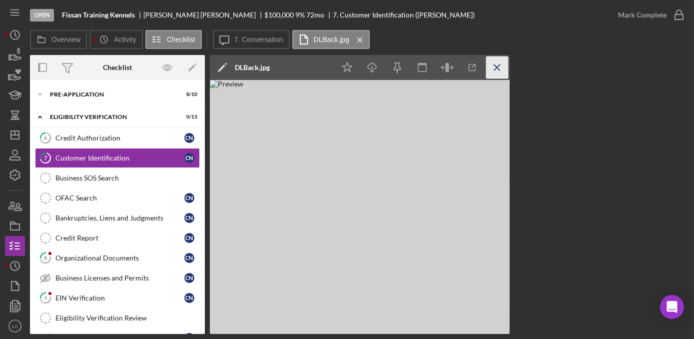
click at [497, 59] on icon "Icon/Menu Close" at bounding box center [497, 67] width 22 height 22
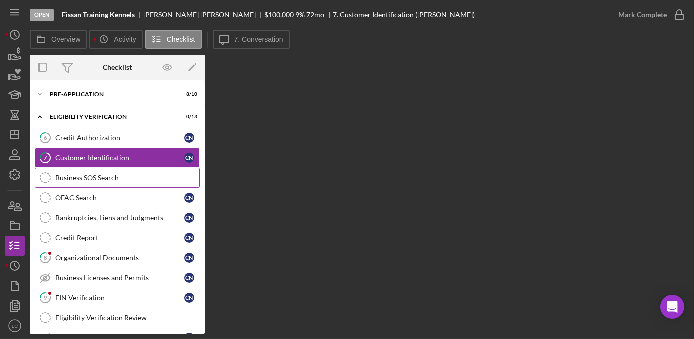
click at [81, 180] on div "Business SOS Search" at bounding box center [127, 178] width 144 height 8
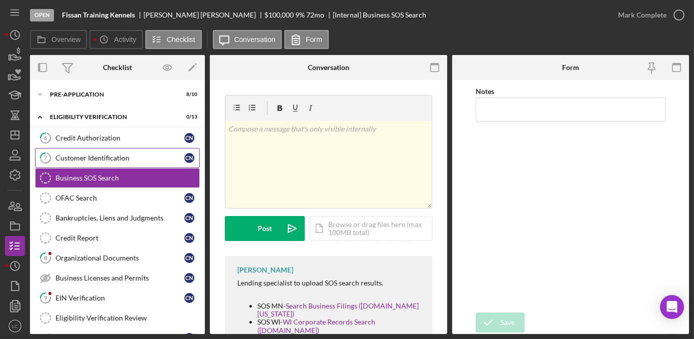
click at [85, 156] on div "Customer Identification" at bounding box center [119, 158] width 129 height 8
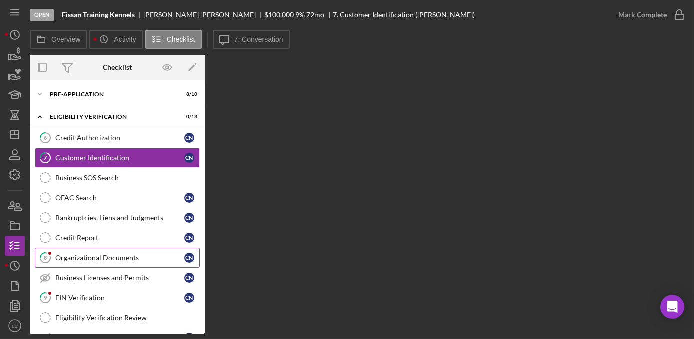
click at [102, 261] on link "8 Organizational Documents C N" at bounding box center [117, 258] width 165 height 20
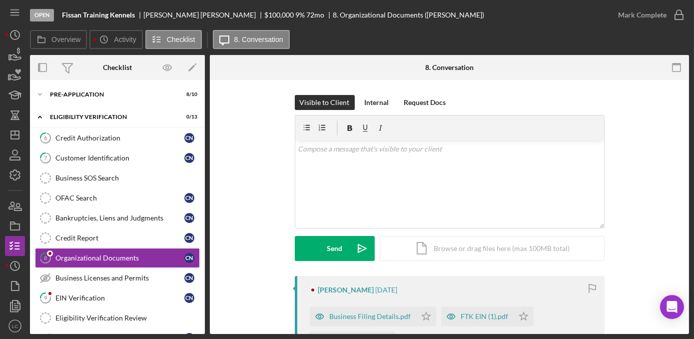
scroll to position [45, 0]
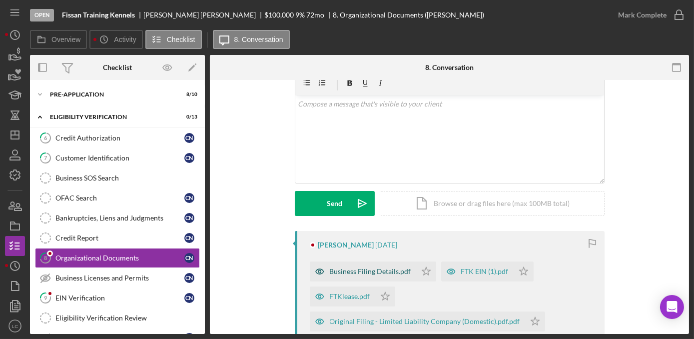
click at [378, 273] on div "Business Filing Details.pdf" at bounding box center [370, 271] width 81 height 8
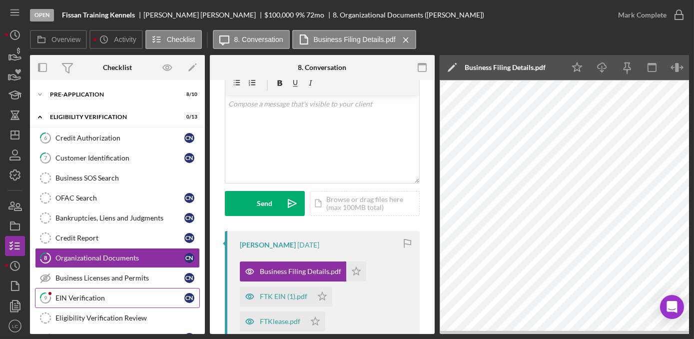
click at [54, 298] on icon "9" at bounding box center [45, 297] width 25 height 25
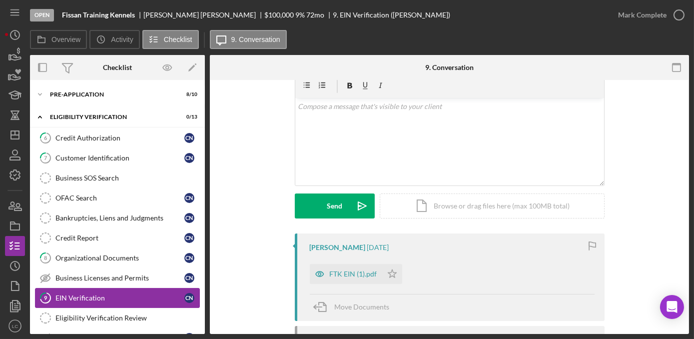
scroll to position [90, 0]
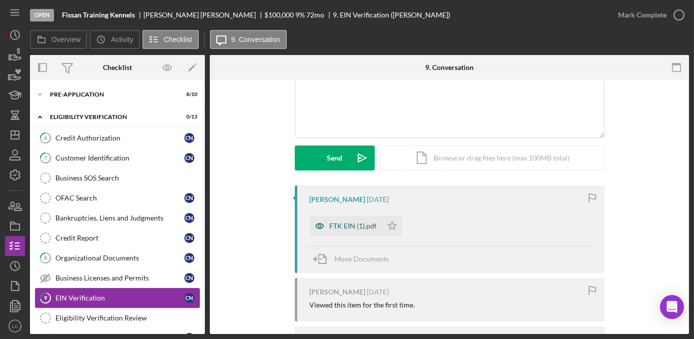
click at [348, 232] on div "FTK EIN (1).pdf" at bounding box center [346, 226] width 72 height 20
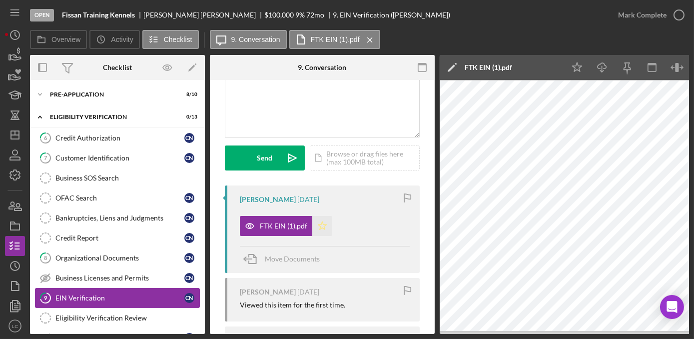
click at [321, 231] on icon "Icon/Star" at bounding box center [322, 226] width 20 height 20
drag, startPoint x: 136, startPoint y: 15, endPoint x: 52, endPoint y: 20, distance: 84.1
click at [52, 20] on div "Open Fissan Training Kennels [PERSON_NAME] $100,000 $100,000 9 % 72 mo 9. EIN V…" at bounding box center [319, 15] width 578 height 30
copy div "Fissan Training Kennels"
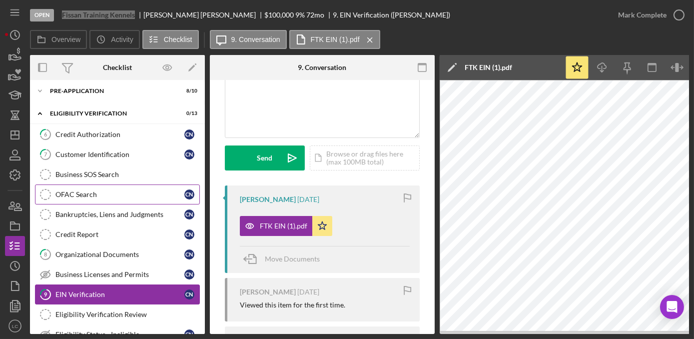
scroll to position [0, 0]
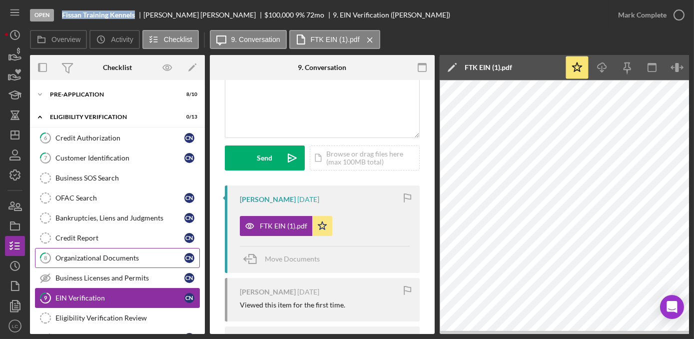
click at [132, 255] on div "Organizational Documents" at bounding box center [119, 258] width 129 height 8
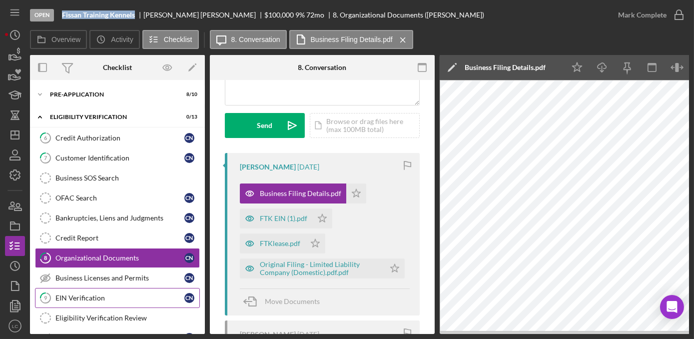
scroll to position [136, 0]
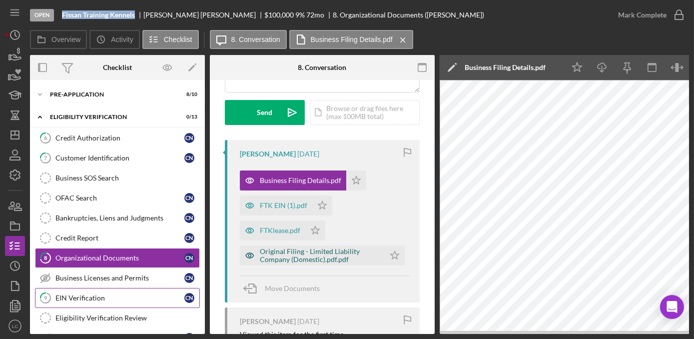
click at [298, 254] on div "Original Filing - Limited Liability Company (Domestic).pdf.pdf" at bounding box center [320, 255] width 120 height 16
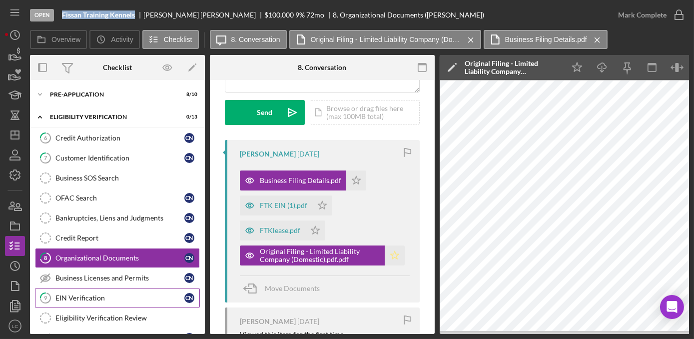
click at [389, 252] on icon "Icon/Star" at bounding box center [395, 255] width 20 height 20
click at [323, 205] on polygon "button" at bounding box center [322, 205] width 8 height 8
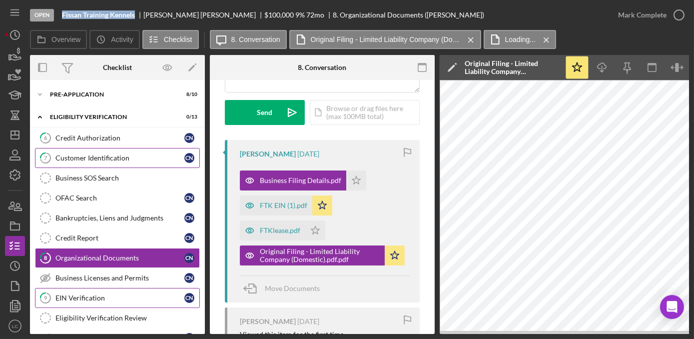
click at [79, 154] on div "Customer Identification" at bounding box center [119, 158] width 129 height 8
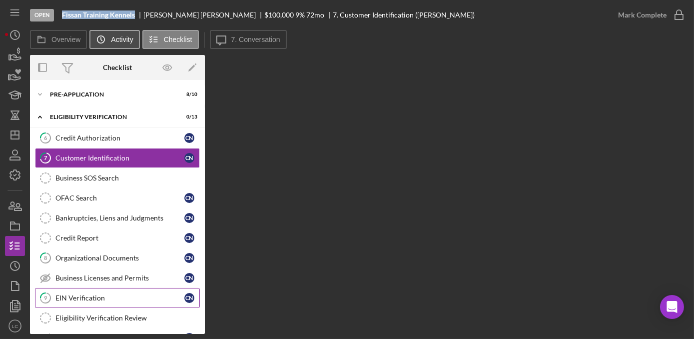
click at [121, 44] on button "Icon/History Activity" at bounding box center [114, 39] width 50 height 19
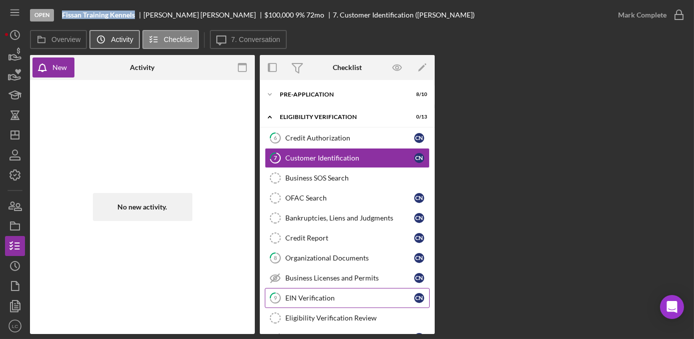
click at [125, 38] on label "Activity" at bounding box center [122, 39] width 22 height 8
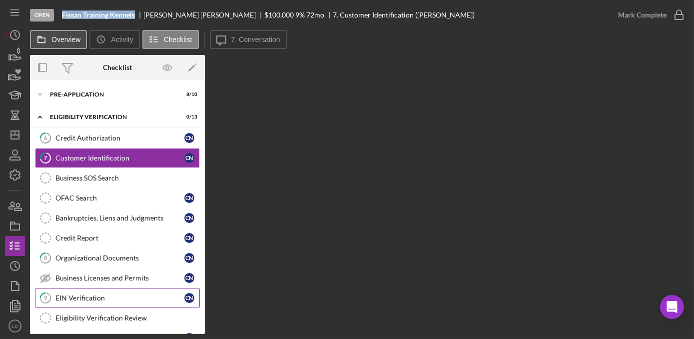
click at [61, 43] on button "Overview" at bounding box center [58, 39] width 57 height 19
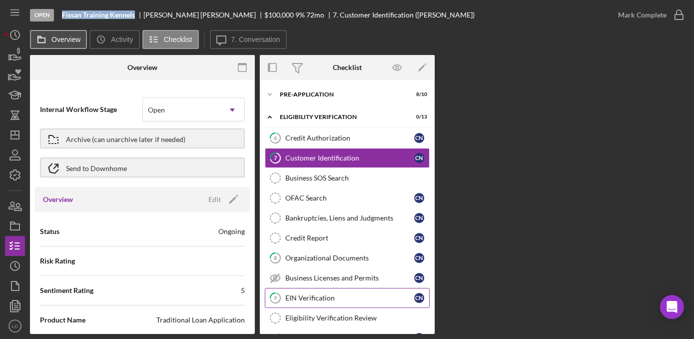
click at [61, 43] on button "Overview" at bounding box center [58, 39] width 57 height 19
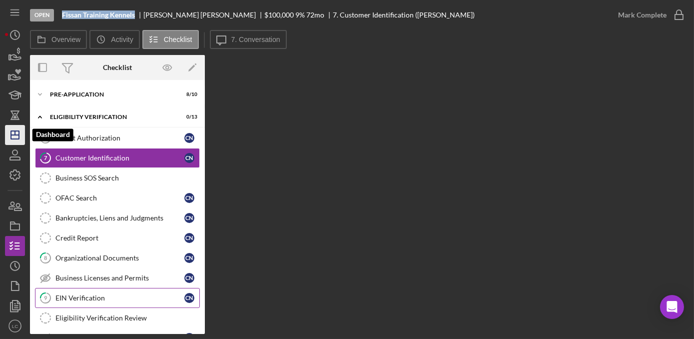
click at [13, 134] on icon "Icon/Dashboard" at bounding box center [14, 134] width 25 height 25
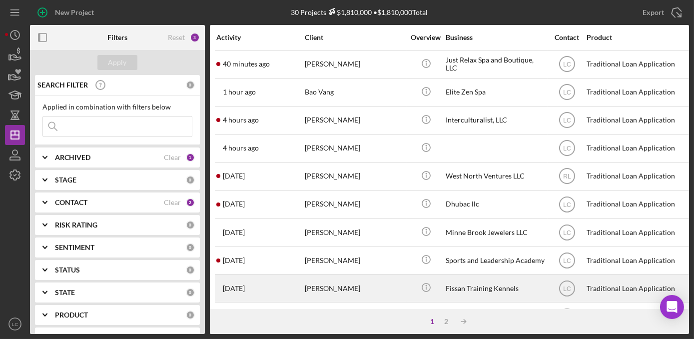
click at [384, 284] on div "[PERSON_NAME]" at bounding box center [355, 288] width 100 height 26
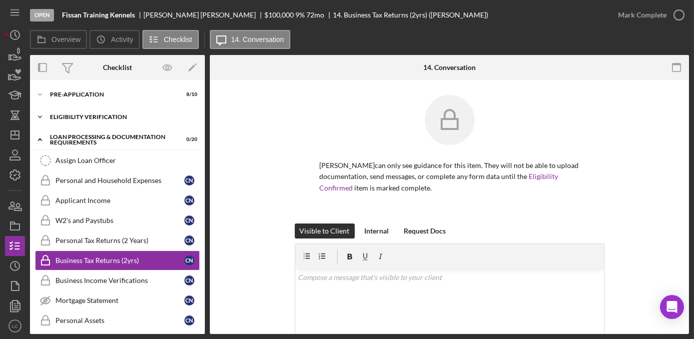
click at [40, 117] on polyline at bounding box center [39, 117] width 3 height 2
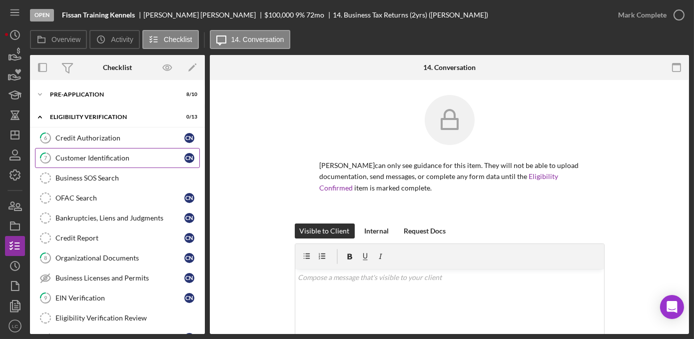
click at [69, 152] on link "7 Customer Identification C N" at bounding box center [117, 158] width 165 height 20
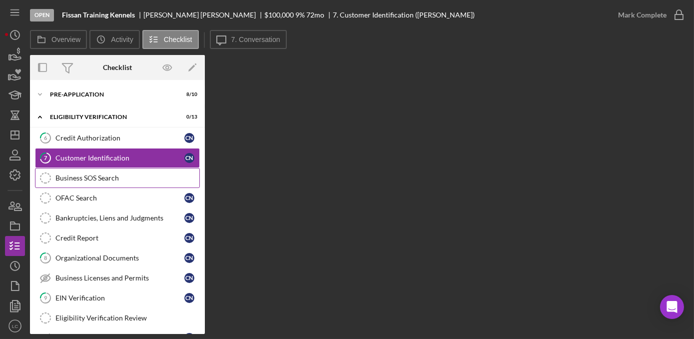
click at [104, 174] on div "Business SOS Search" at bounding box center [127, 178] width 144 height 8
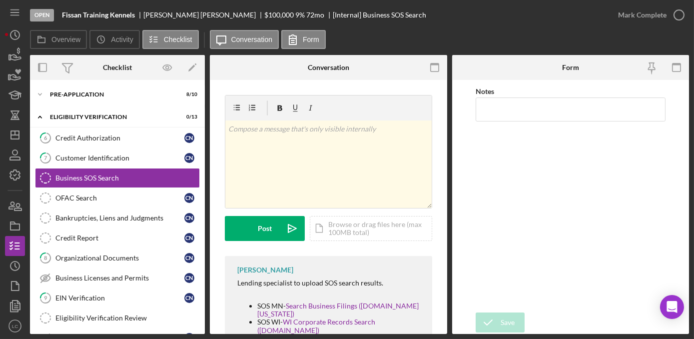
scroll to position [31, 0]
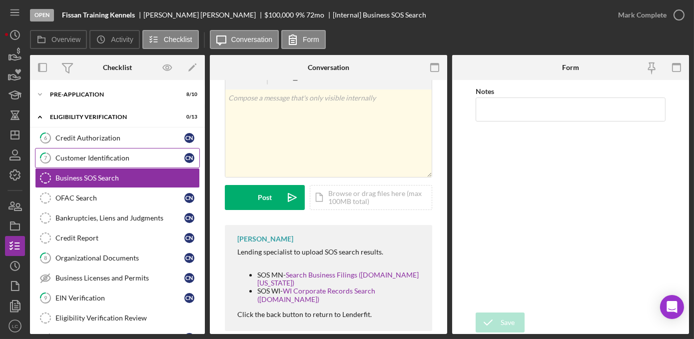
click at [118, 155] on div "Customer Identification" at bounding box center [119, 158] width 129 height 8
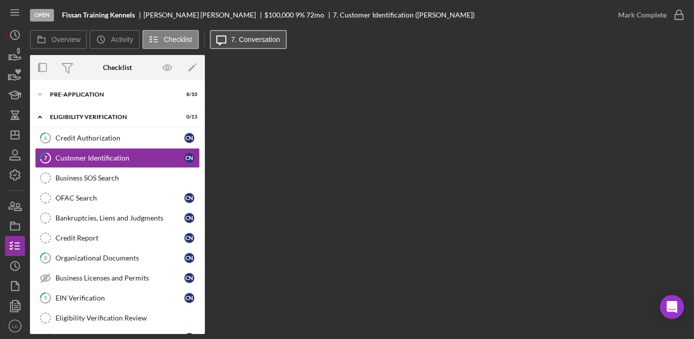
click at [268, 45] on button "Icon/Message 7. Conversation" at bounding box center [248, 39] width 77 height 19
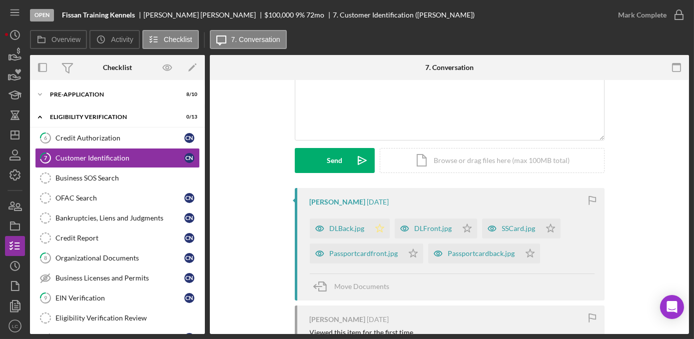
scroll to position [90, 0]
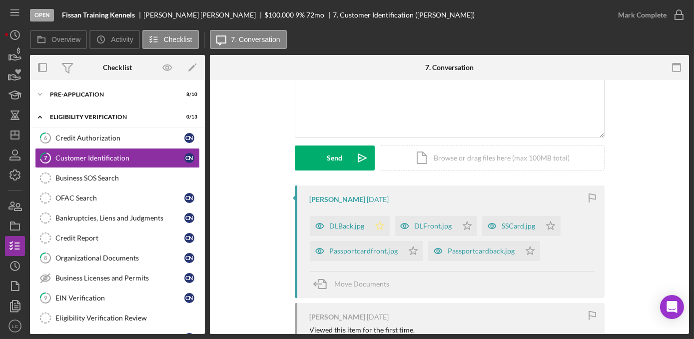
click at [377, 223] on polygon "button" at bounding box center [379, 225] width 8 height 8
click at [461, 220] on icon "Icon/Star" at bounding box center [467, 226] width 20 height 20
click at [544, 220] on icon "Icon/Star" at bounding box center [551, 226] width 20 height 20
click at [525, 251] on icon "Icon/Star" at bounding box center [530, 251] width 20 height 20
click at [410, 249] on polygon "button" at bounding box center [413, 250] width 8 height 8
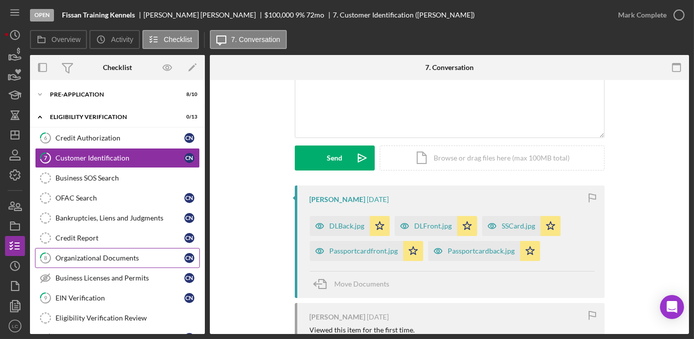
click at [133, 262] on link "8 Organizational Documents C N" at bounding box center [117, 258] width 165 height 20
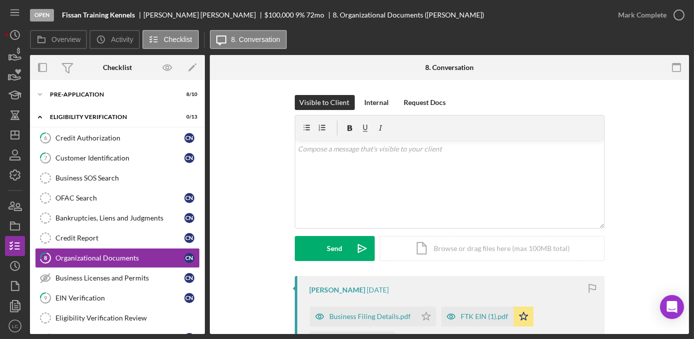
scroll to position [90, 0]
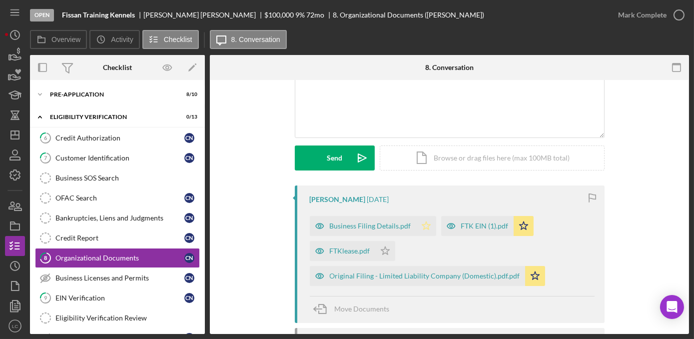
click at [422, 229] on icon "Icon/Star" at bounding box center [426, 226] width 20 height 20
click at [75, 145] on link "6 Credit Authorization C N" at bounding box center [117, 138] width 165 height 20
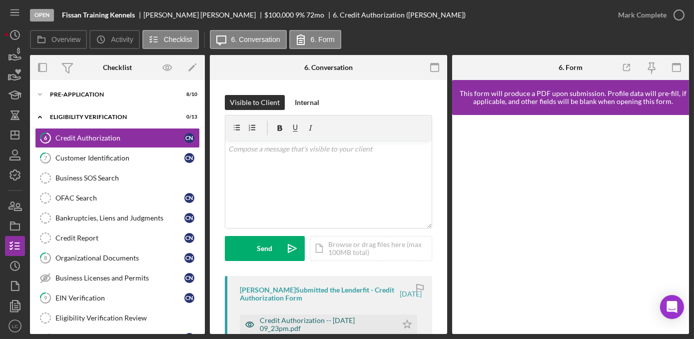
click at [326, 323] on div "Credit Authorization -- [DATE] 09_23pm.pdf" at bounding box center [326, 324] width 132 height 16
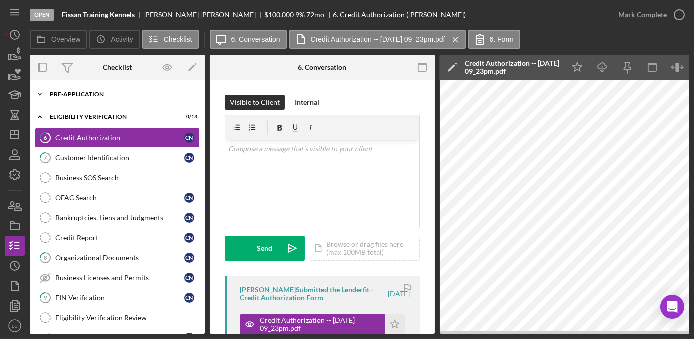
click at [40, 90] on icon "Icon/Expander" at bounding box center [40, 94] width 20 height 20
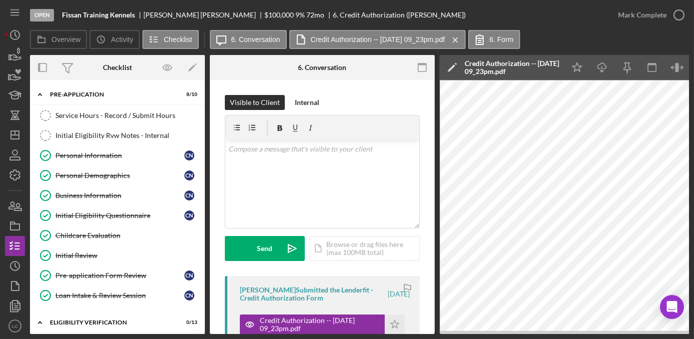
scroll to position [90, 0]
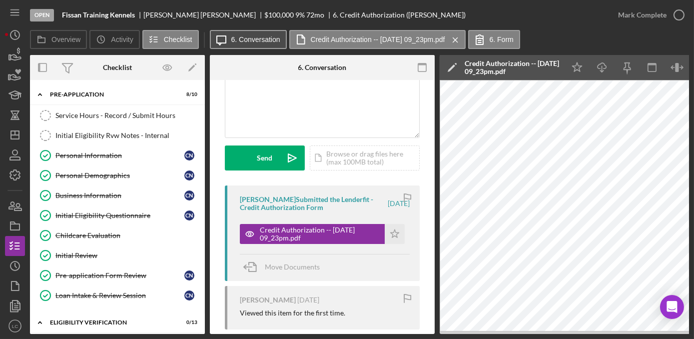
click at [257, 38] on label "6. Conversation" at bounding box center [255, 39] width 49 height 8
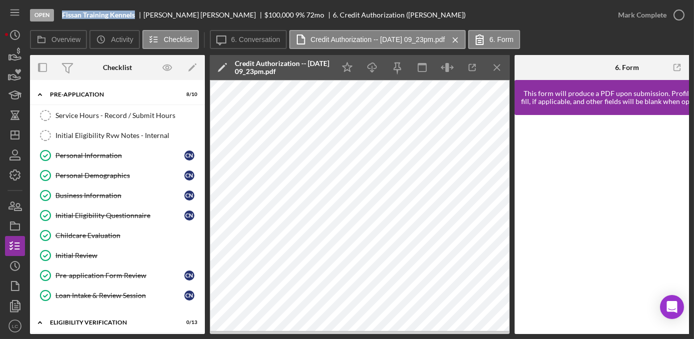
drag, startPoint x: 135, startPoint y: 17, endPoint x: 55, endPoint y: 22, distance: 79.6
click at [55, 22] on div "Open Fissan Training Kennels [PERSON_NAME] $100,000 $100,000 9 % 72 mo 6. Credi…" at bounding box center [319, 15] width 578 height 30
drag, startPoint x: 55, startPoint y: 22, endPoint x: 130, endPoint y: 16, distance: 75.2
copy div "Fissan Training Kennels"
